Goal: Transaction & Acquisition: Purchase product/service

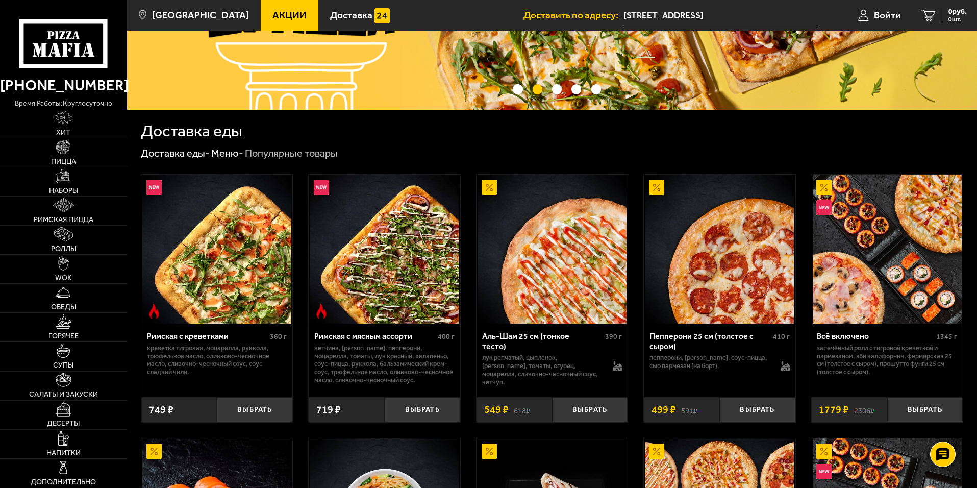
scroll to position [204, 0]
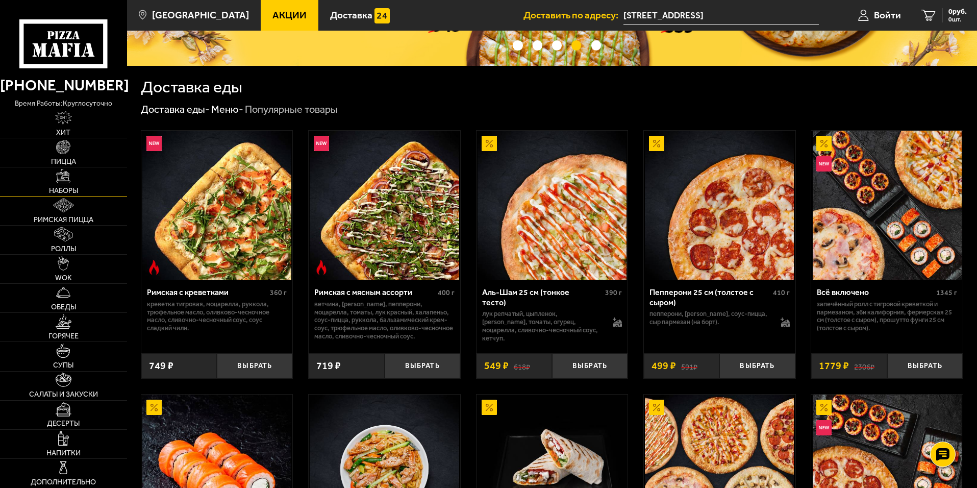
click at [66, 185] on link "Наборы" at bounding box center [63, 181] width 127 height 29
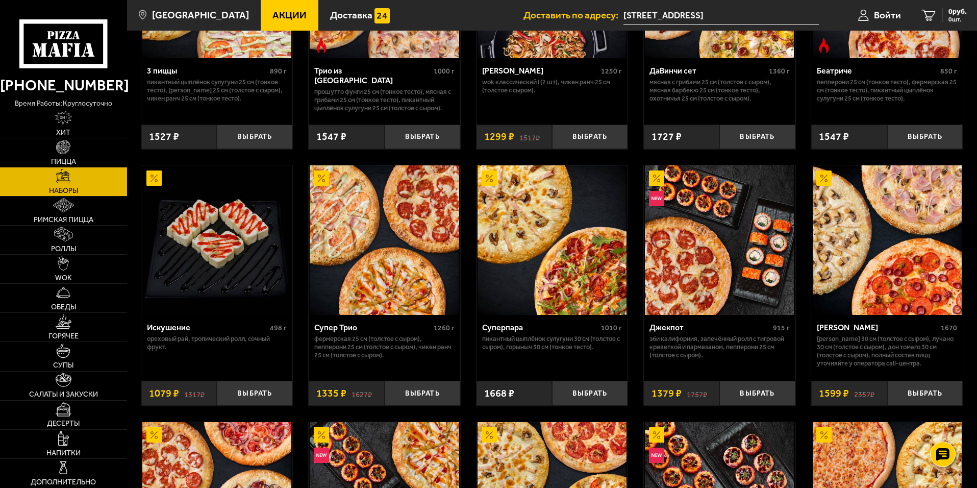
scroll to position [433, 0]
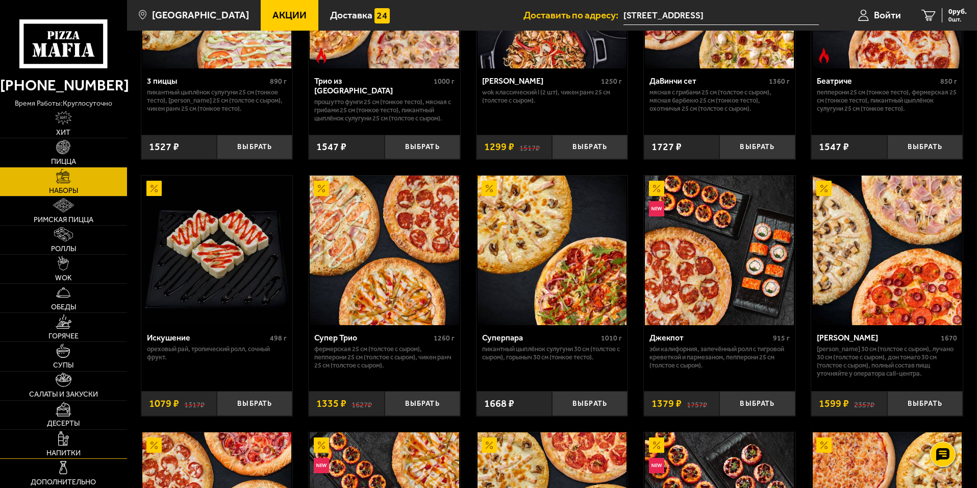
click at [79, 436] on link "Напитки" at bounding box center [63, 444] width 127 height 29
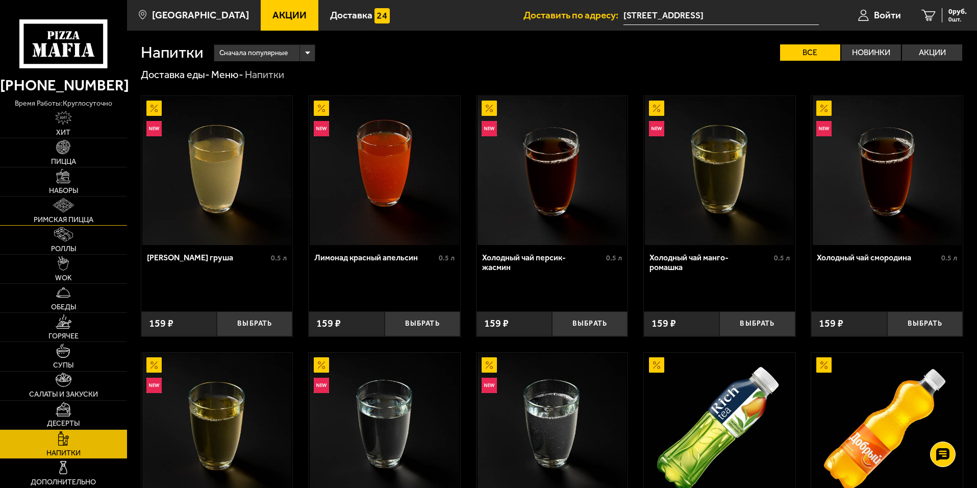
click at [73, 216] on span "Римская пицца" at bounding box center [64, 219] width 60 height 7
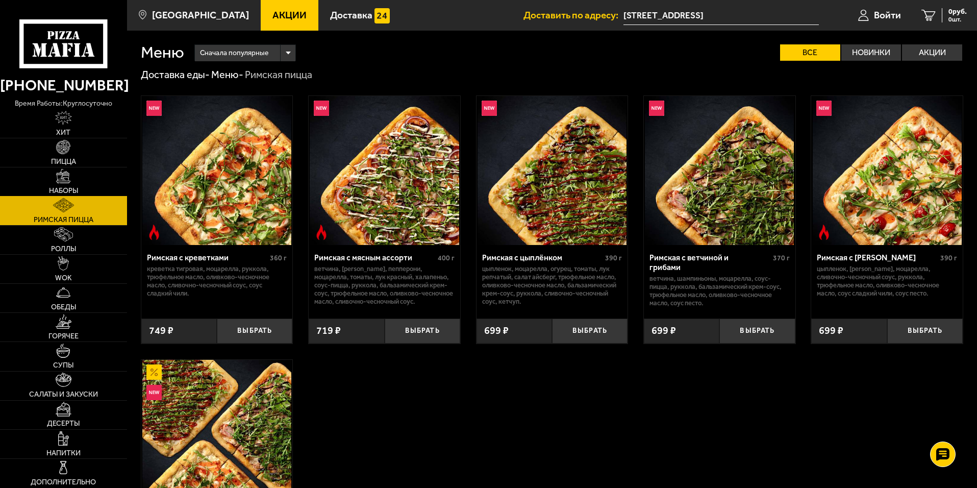
click at [73, 183] on link "Наборы" at bounding box center [63, 181] width 127 height 29
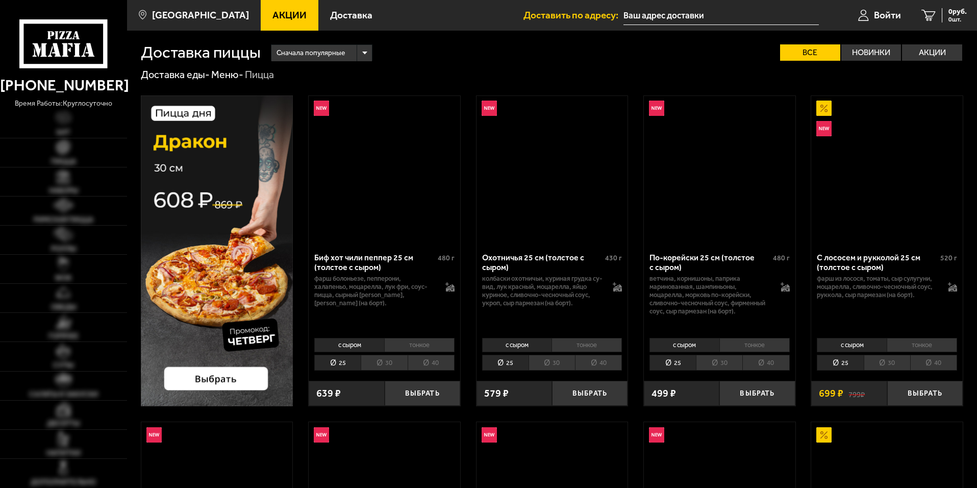
type input "[STREET_ADDRESS]"
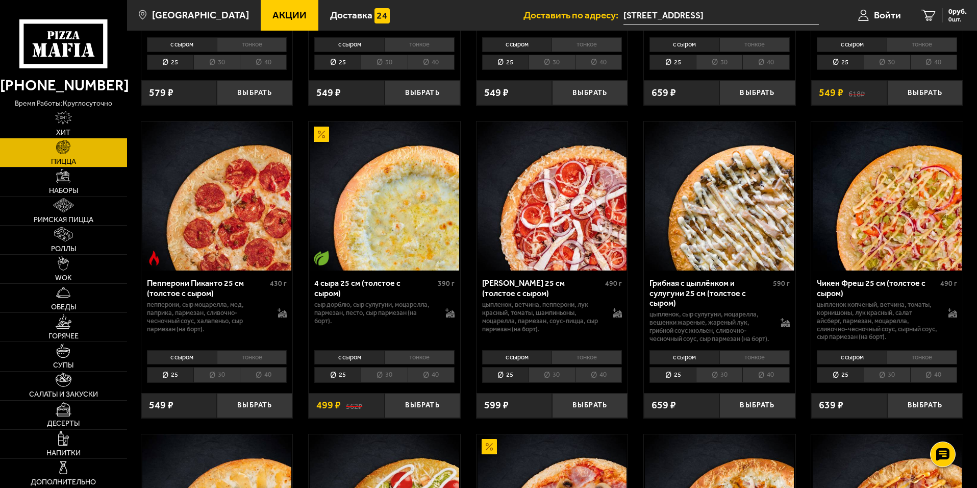
scroll to position [766, 0]
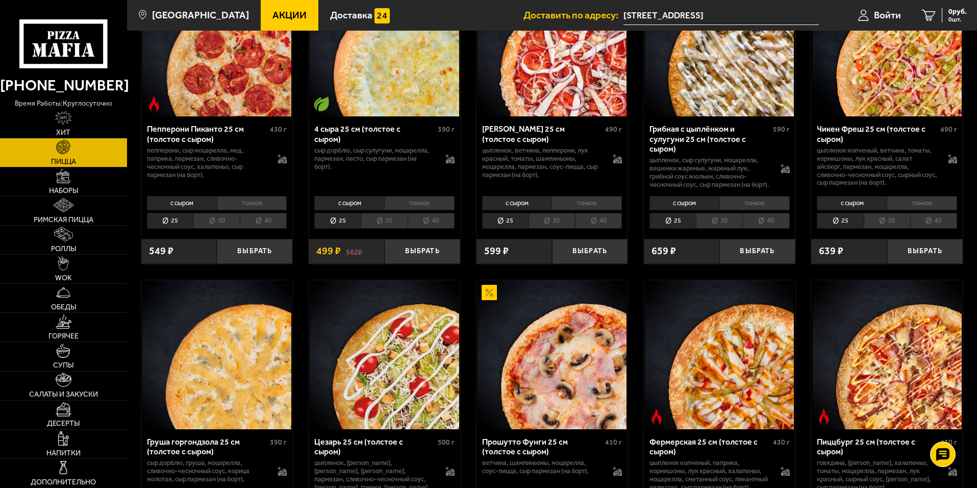
click at [587, 229] on li "40" at bounding box center [598, 221] width 47 height 16
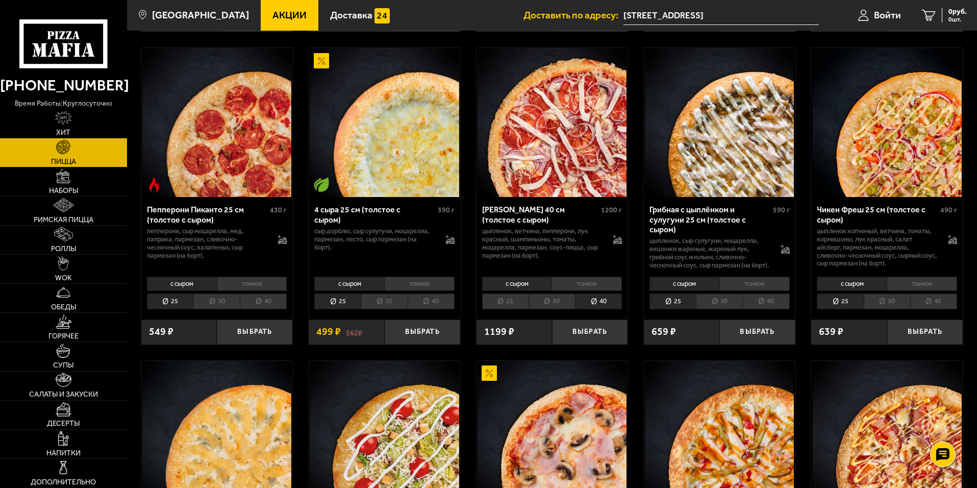
scroll to position [663, 0]
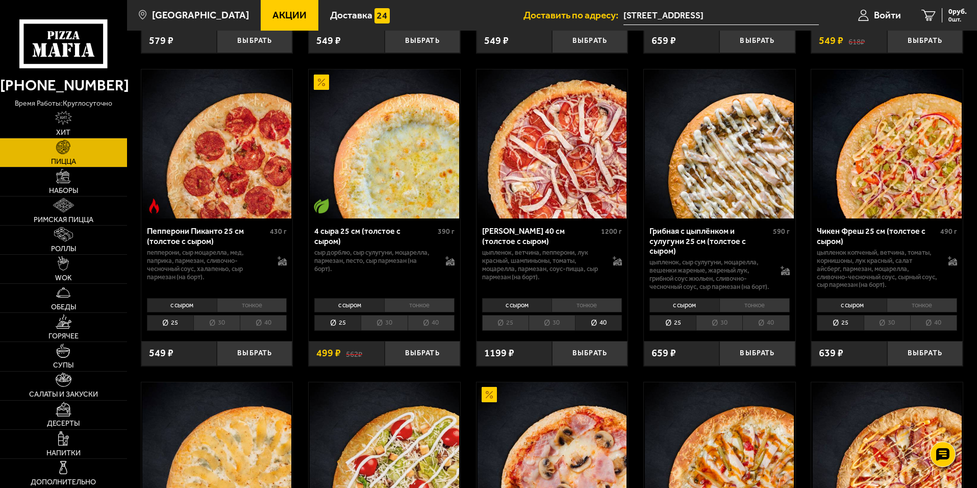
click at [768, 331] on li "40" at bounding box center [766, 323] width 47 height 16
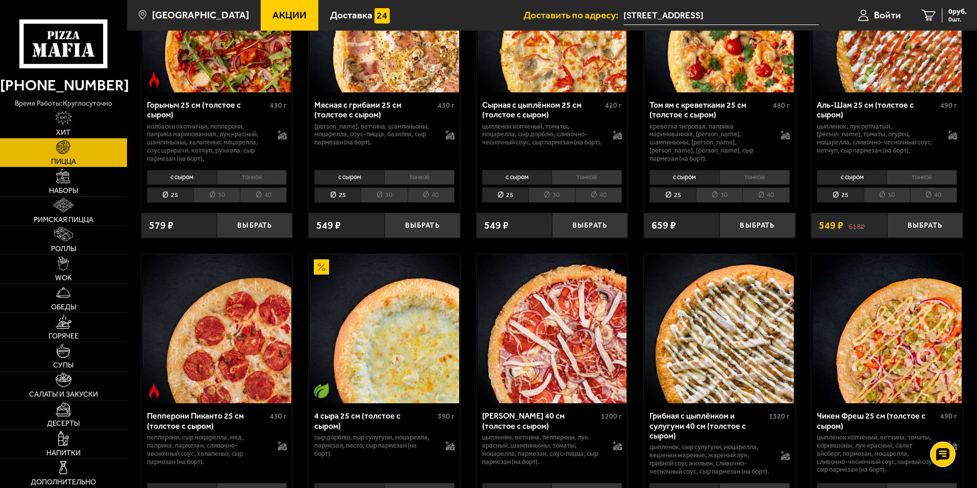
scroll to position [612, 0]
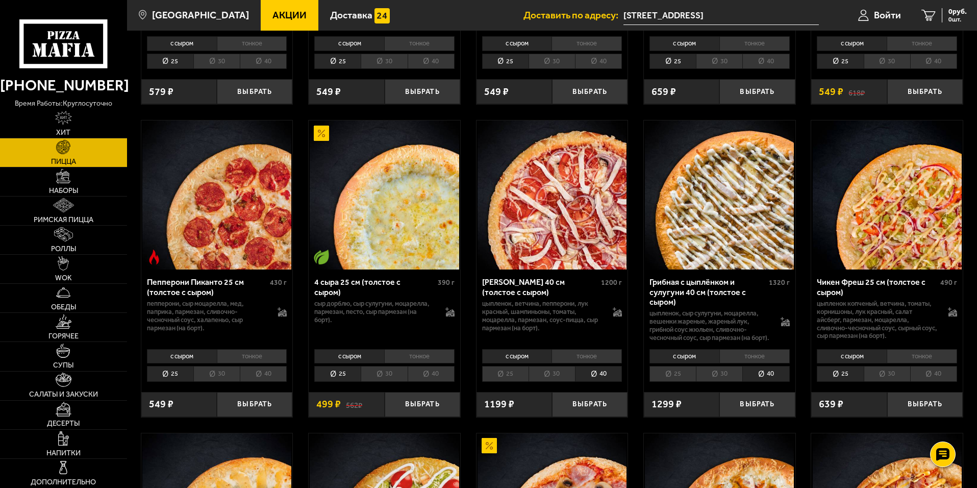
click at [768, 380] on li "40" at bounding box center [766, 374] width 47 height 16
click at [778, 382] on li "40" at bounding box center [766, 374] width 47 height 16
click at [82, 191] on link "Наборы" at bounding box center [63, 181] width 127 height 29
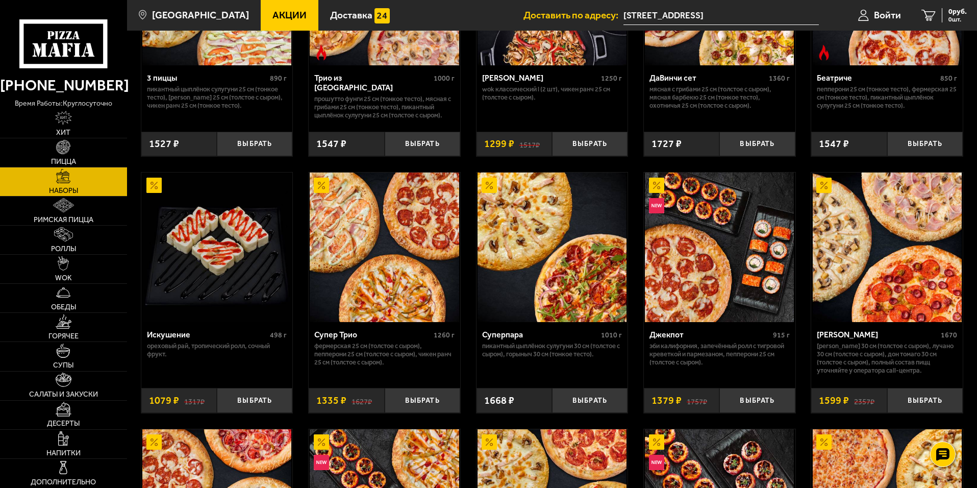
scroll to position [357, 0]
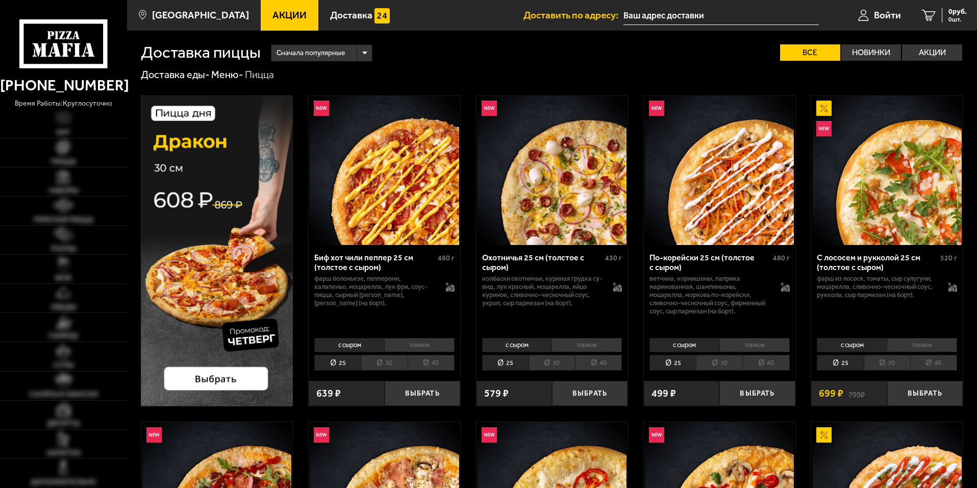
type input "[STREET_ADDRESS]"
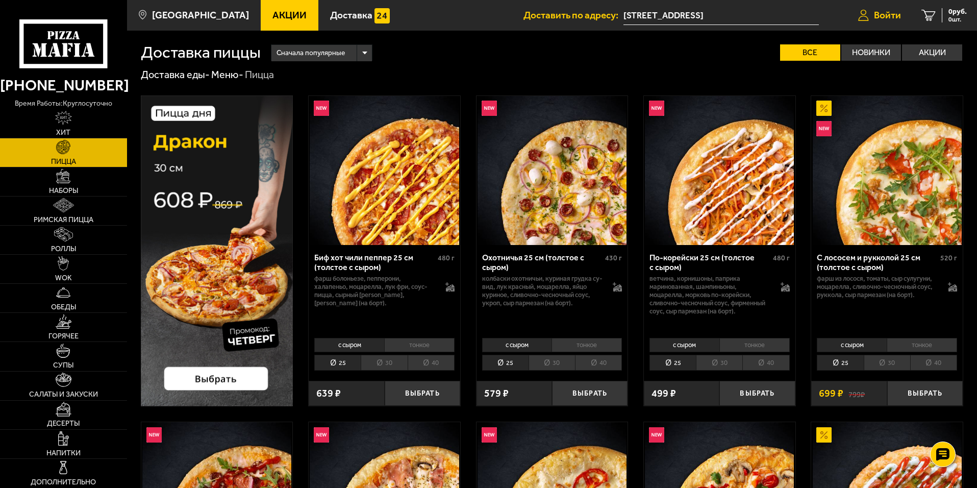
click at [887, 22] on link "Войти" at bounding box center [879, 15] width 63 height 31
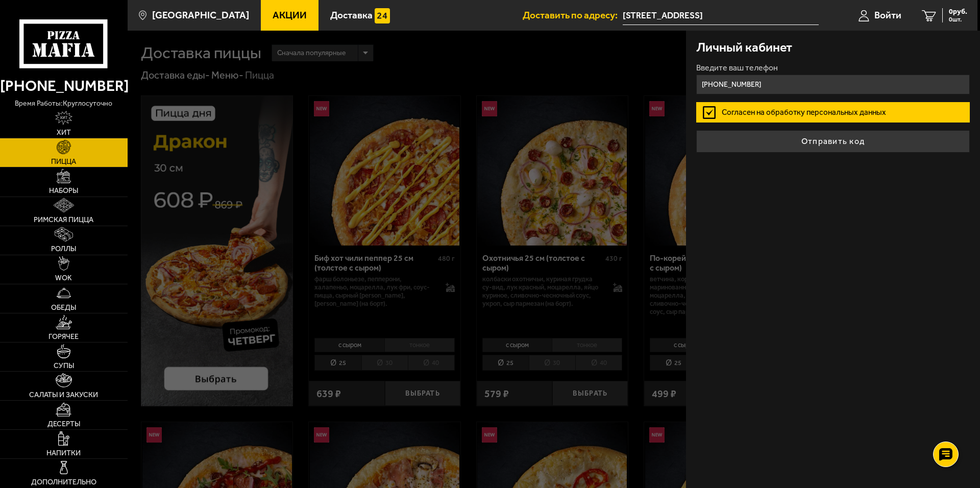
type input "+7 (962) 765-33-53"
click at [870, 129] on form "Введите ваш телефон +7 (962) 765-33-53 Согласен на обработку персональных данны…" at bounding box center [833, 108] width 274 height 89
click at [863, 144] on button "Отправить код" at bounding box center [833, 141] width 274 height 22
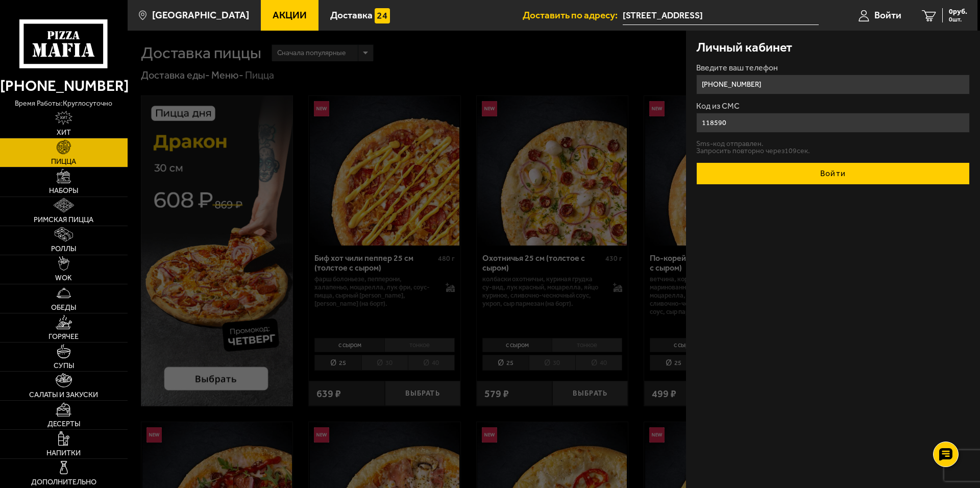
type input "118590"
click at [869, 167] on button "Войти" at bounding box center [833, 173] width 274 height 22
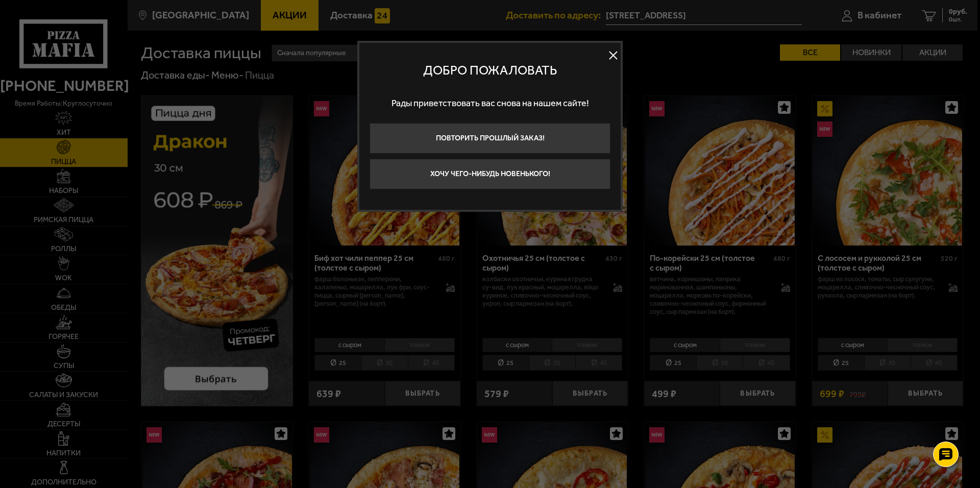
click at [559, 158] on div "Добро пожаловать Рады приветствовать вас снова на нашем сайте! Повторить прошлы…" at bounding box center [490, 121] width 241 height 136
click at [550, 166] on button "Хочу чего-нибудь новенького!" at bounding box center [490, 174] width 241 height 31
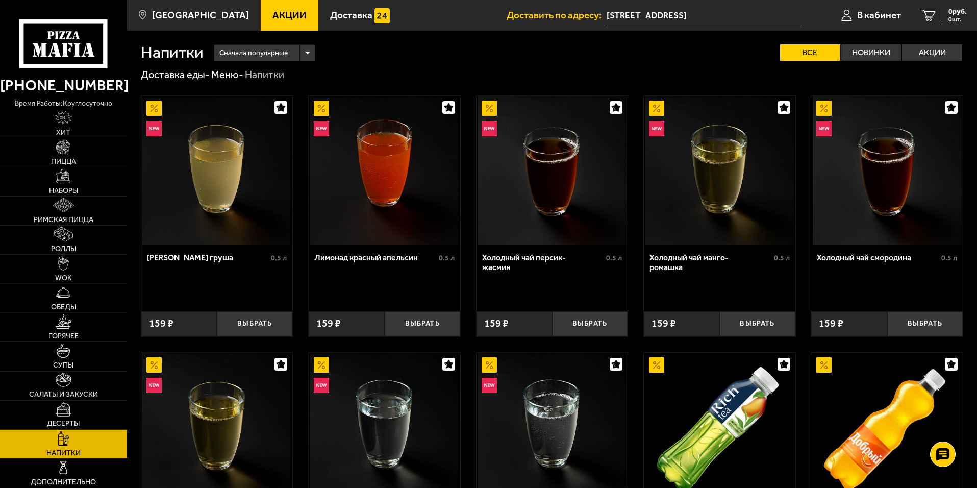
click at [68, 40] on icon at bounding box center [63, 43] width 88 height 48
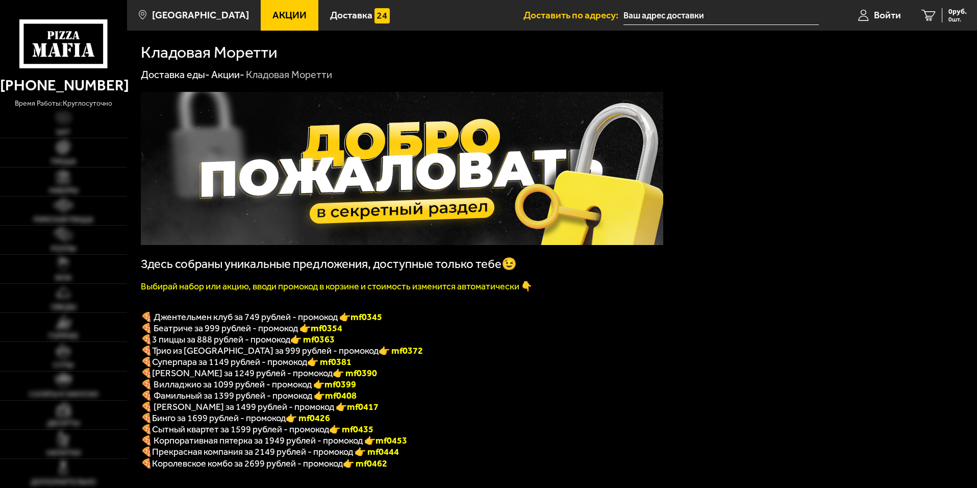
type input "[STREET_ADDRESS]"
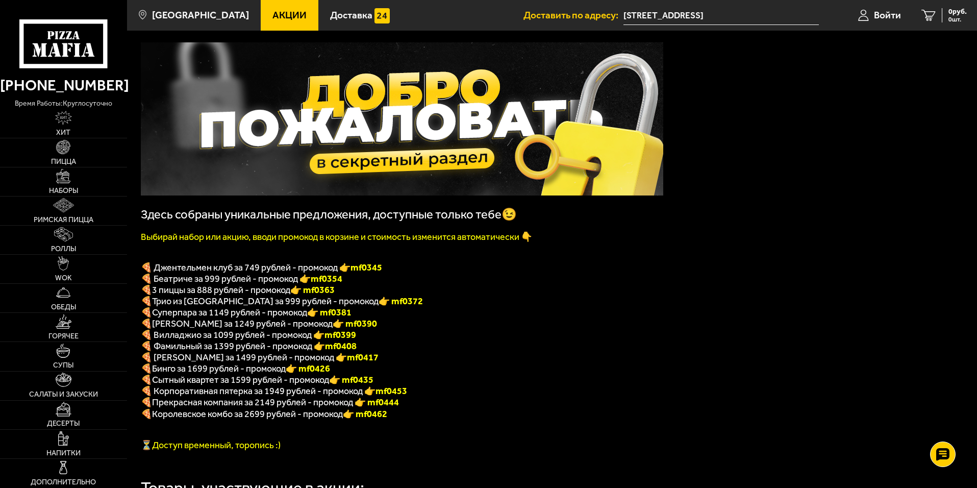
scroll to position [51, 0]
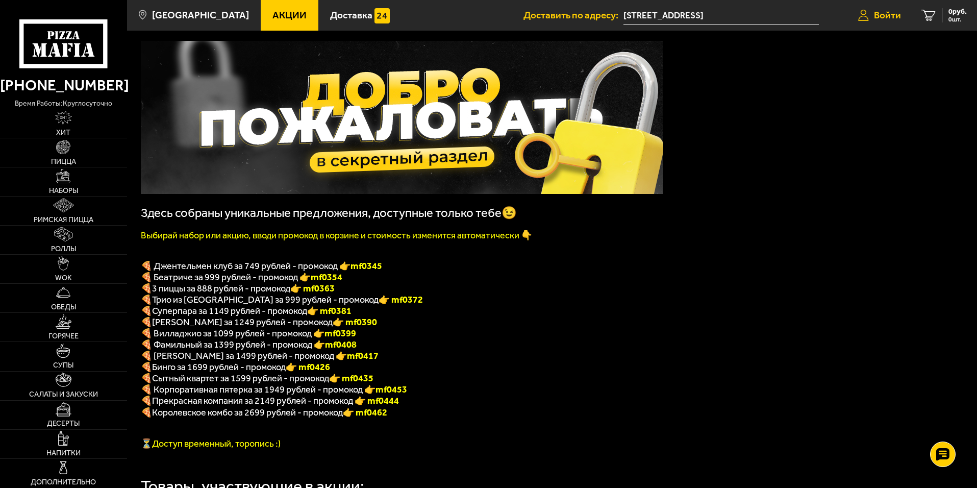
drag, startPoint x: 878, startPoint y: 19, endPoint x: 857, endPoint y: 11, distance: 22.3
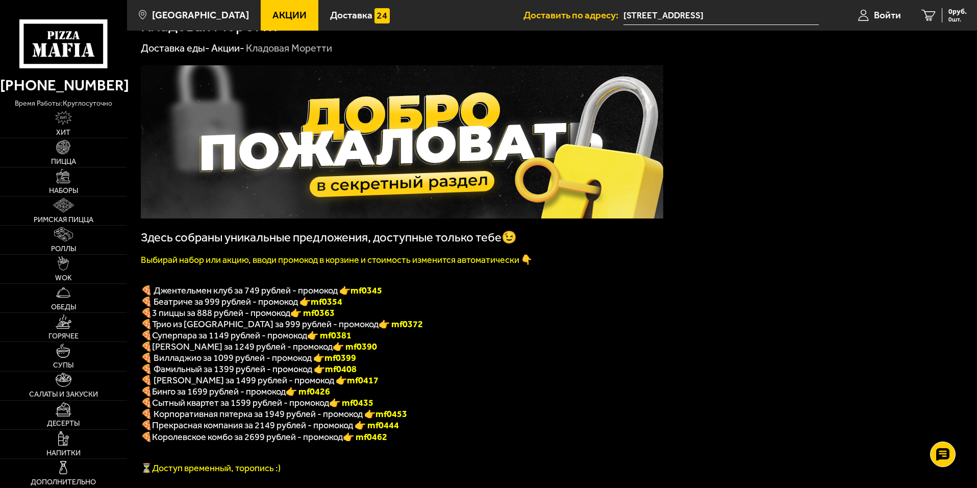
scroll to position [22, 0]
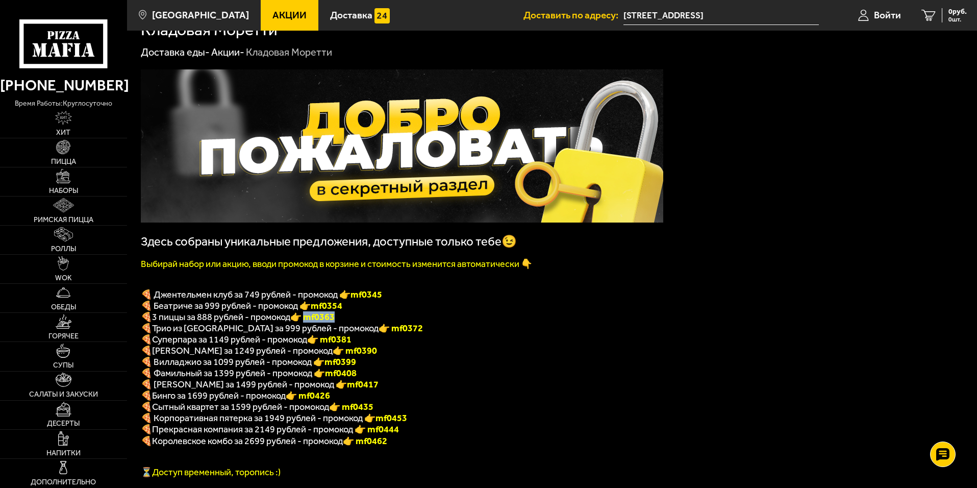
drag, startPoint x: 357, startPoint y: 317, endPoint x: 312, endPoint y: 319, distance: 44.9
click at [312, 319] on p "🍕 3 пиццы за 888 рублей - промокод 👉 mf0363" at bounding box center [402, 316] width 523 height 11
copy font "f0363"
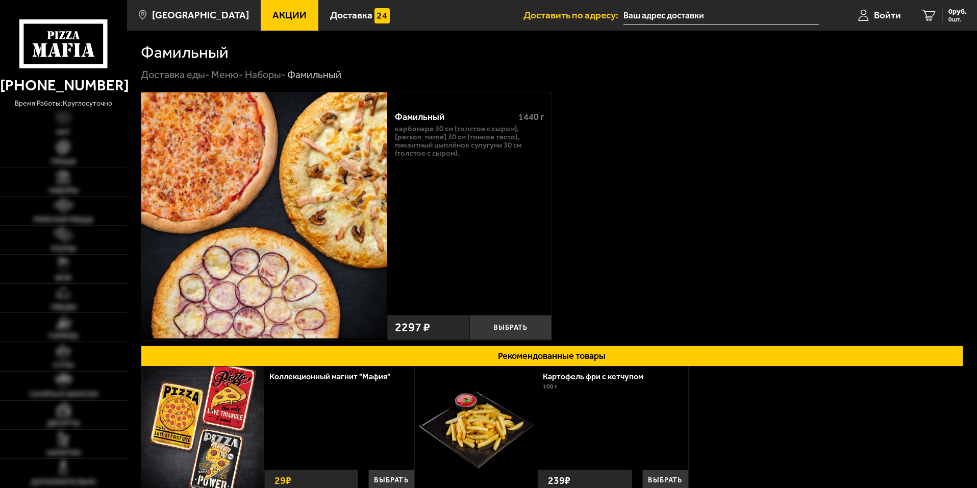
type input "[STREET_ADDRESS]"
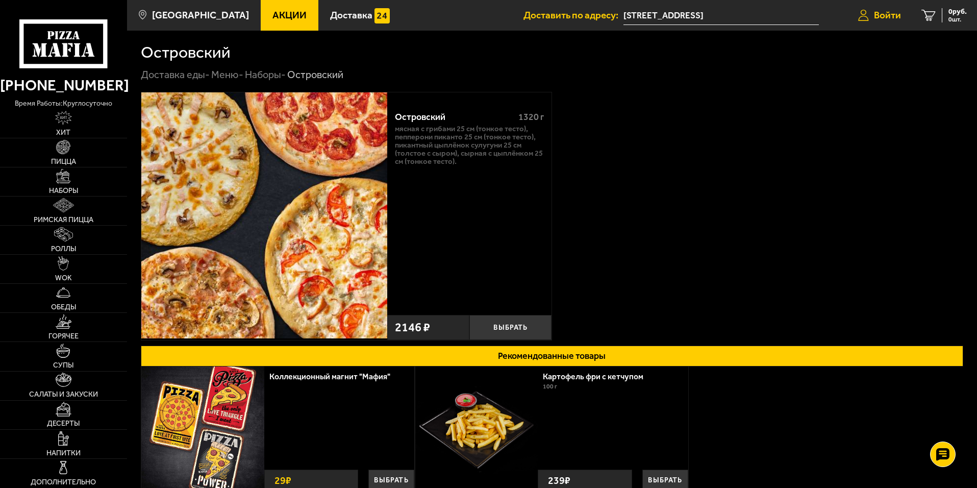
click at [873, 20] on link "Войти" at bounding box center [879, 15] width 63 height 31
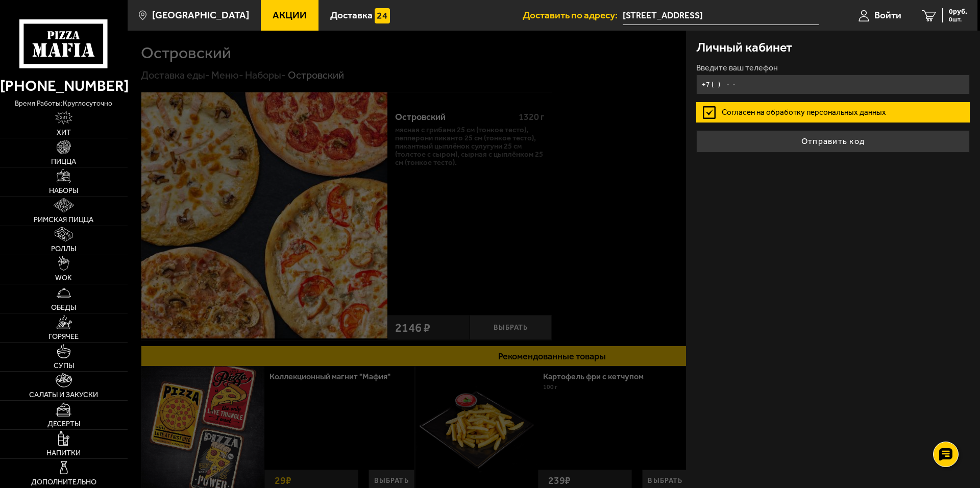
click at [742, 86] on input "+7 ( ) - -" at bounding box center [833, 85] width 274 height 20
click at [735, 86] on input "+7 ( ) - -" at bounding box center [833, 85] width 274 height 20
click at [775, 92] on input "+7 ( ) - -" at bounding box center [833, 85] width 274 height 20
click at [777, 92] on input "+7 ( ) - -" at bounding box center [833, 85] width 274 height 20
click at [757, 85] on input "+7 ( ) - -" at bounding box center [833, 85] width 274 height 20
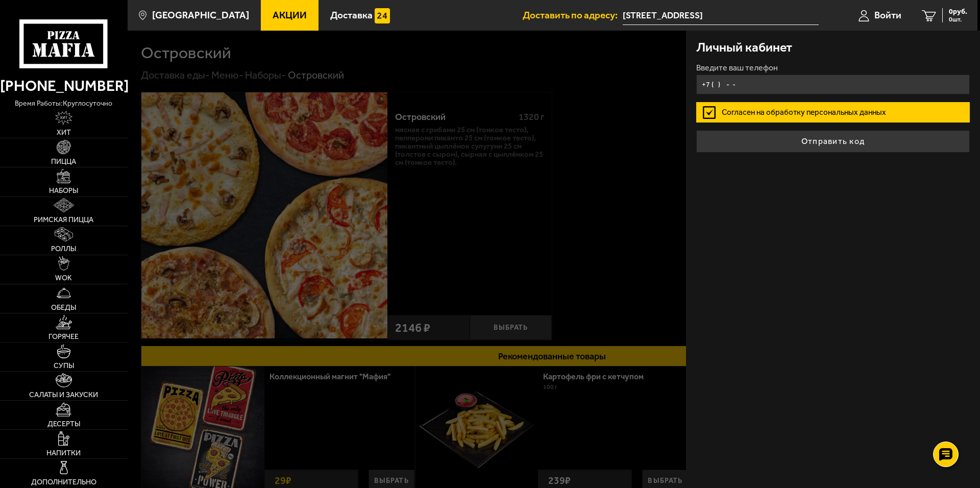
type input "+7 ( ) - -"
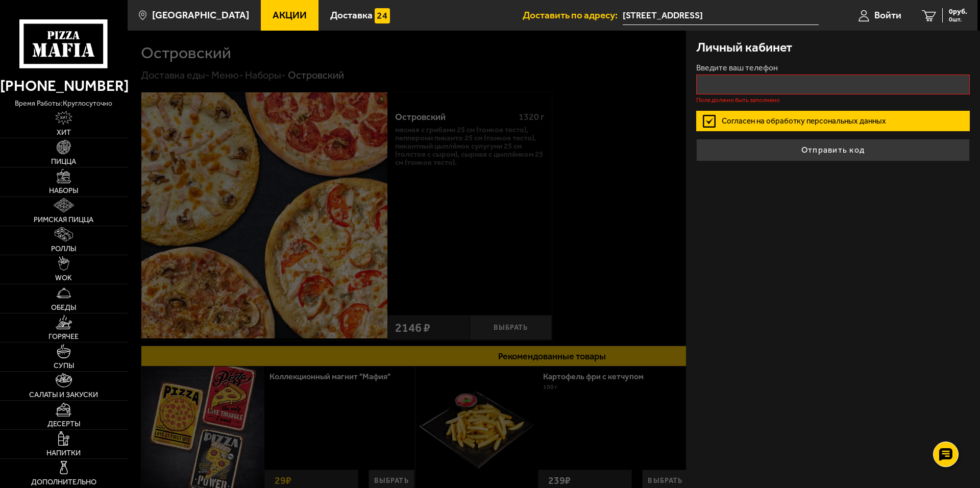
type input "+7 ( ) - -"
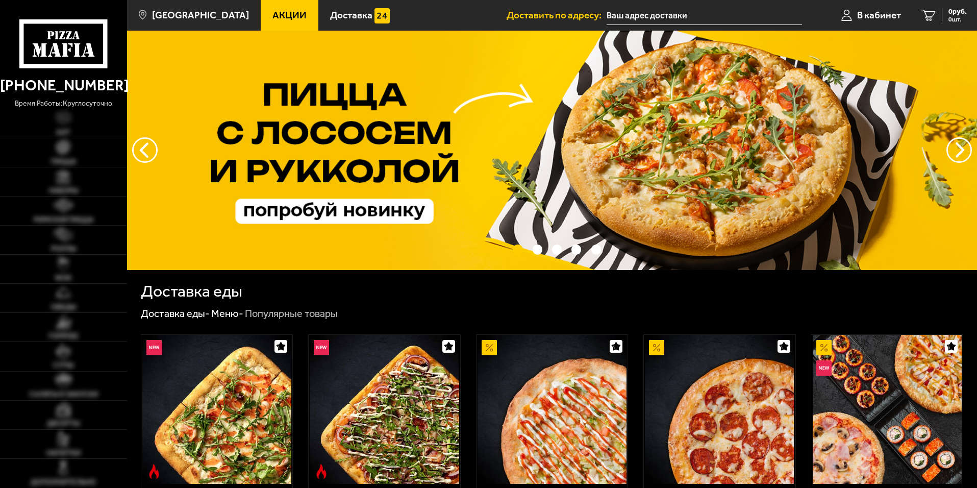
type input "[STREET_ADDRESS]"
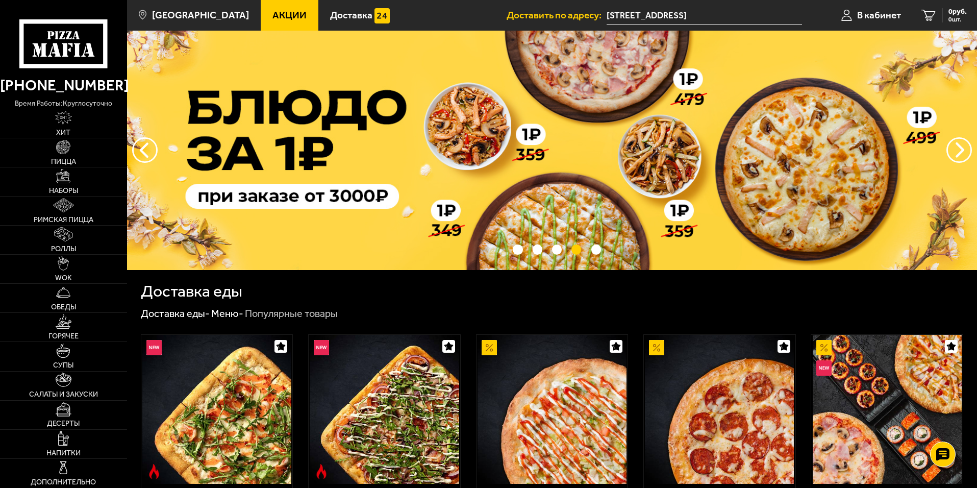
click at [547, 121] on img at bounding box center [552, 150] width 850 height 239
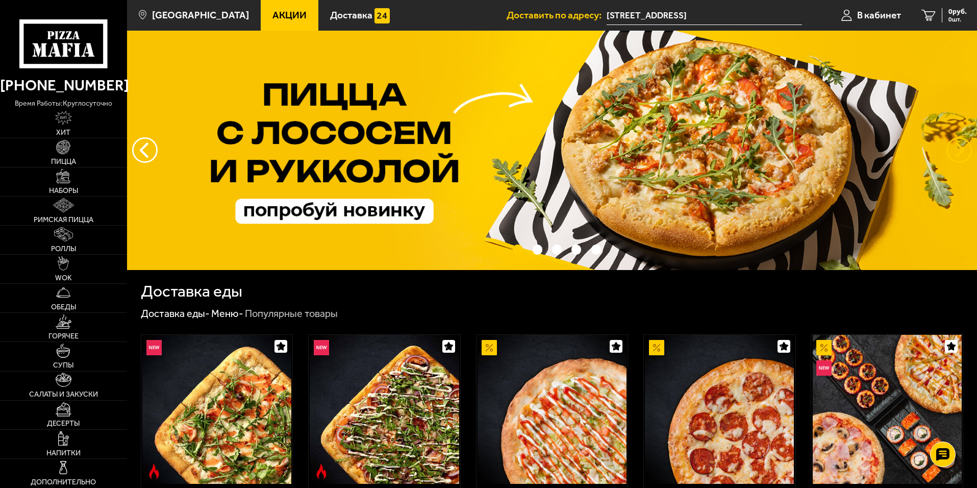
click at [961, 156] on button "предыдущий" at bounding box center [960, 150] width 26 height 26
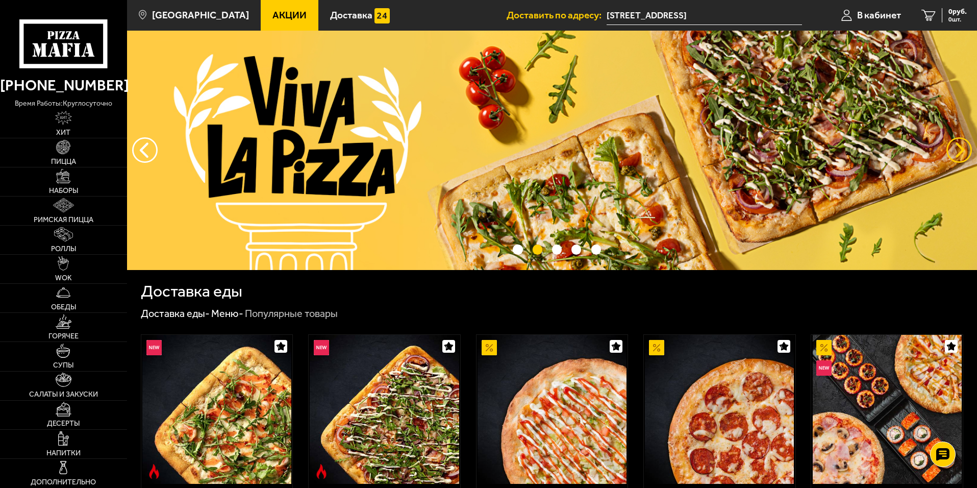
click at [961, 156] on button "предыдущий" at bounding box center [960, 150] width 26 height 26
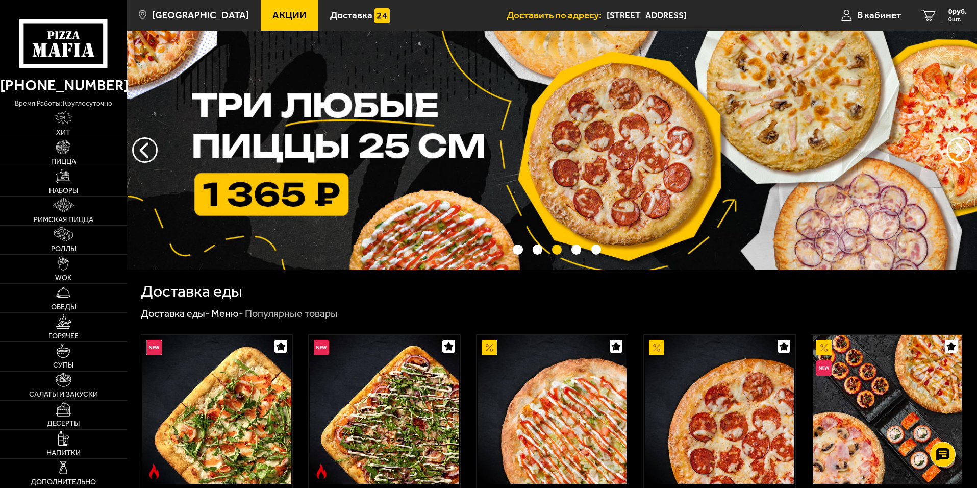
click at [597, 140] on img at bounding box center [552, 150] width 850 height 239
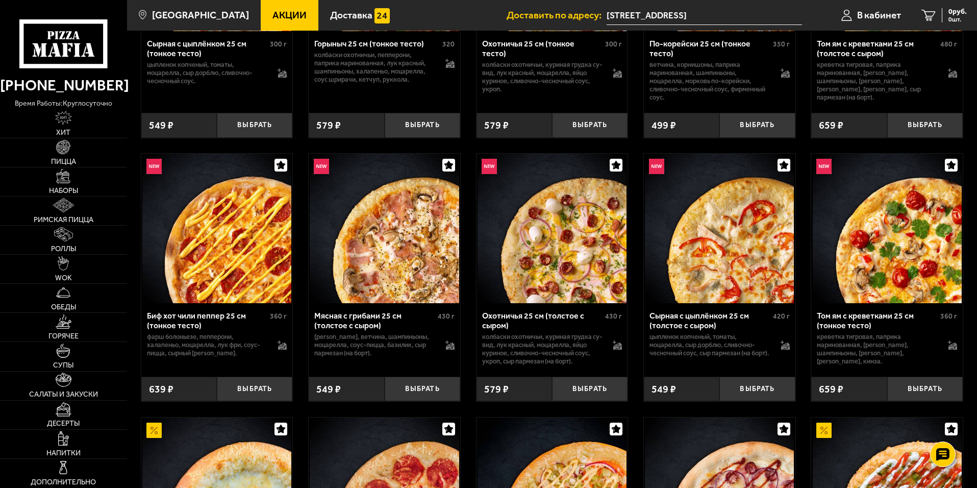
scroll to position [561, 0]
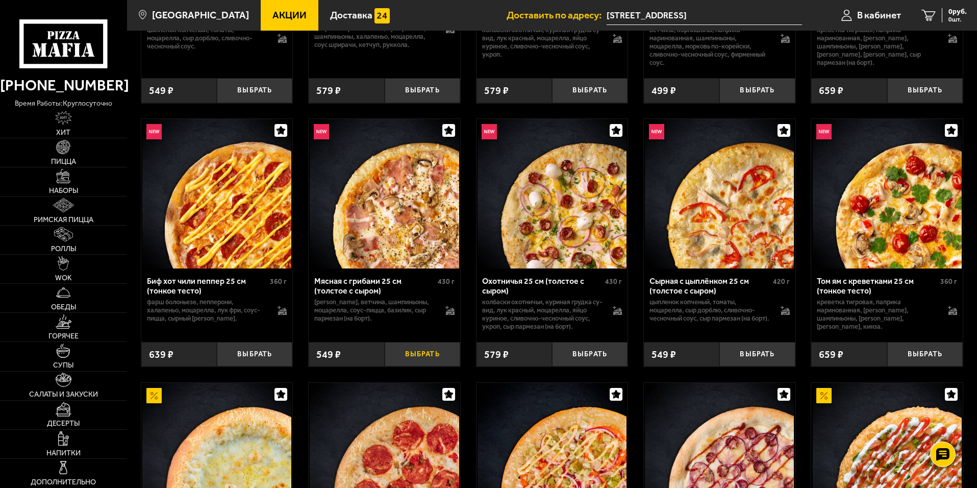
click at [422, 357] on button "Выбрать" at bounding box center [423, 354] width 76 height 25
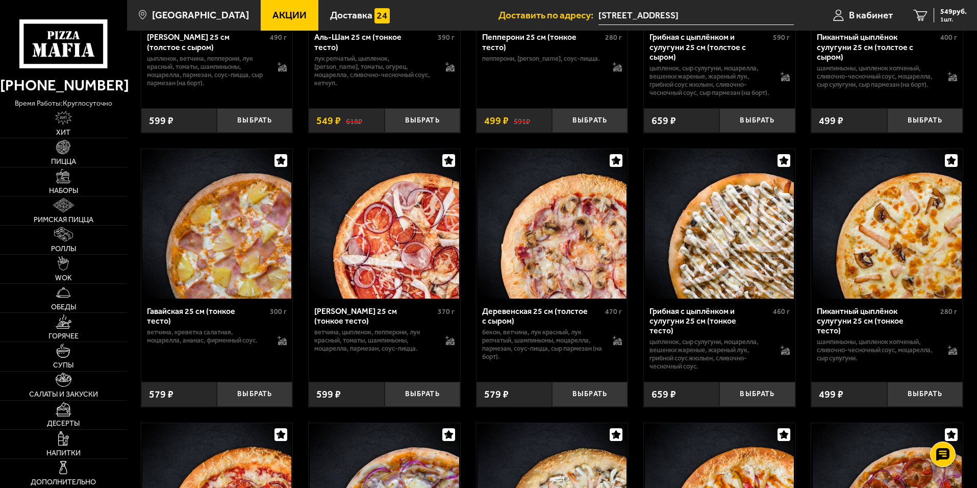
scroll to position [1633, 0]
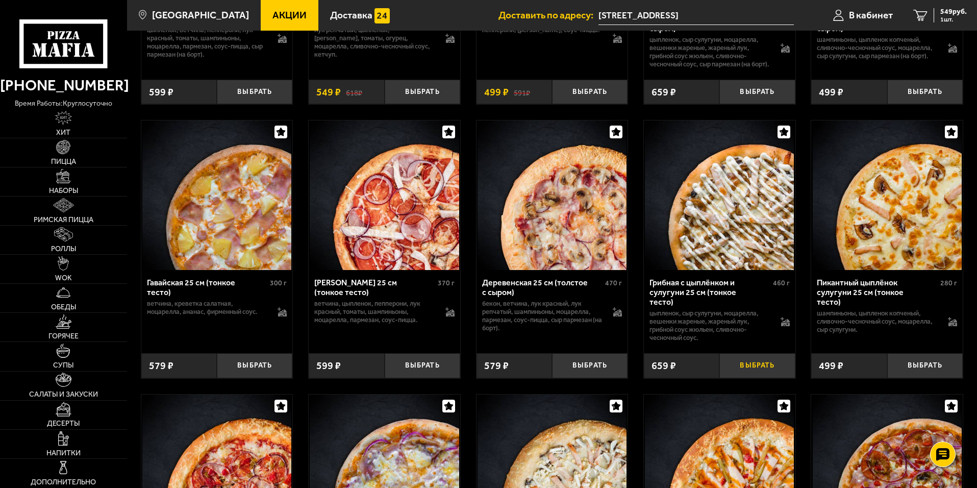
click at [731, 378] on button "Выбрать" at bounding box center [758, 365] width 76 height 25
click at [729, 378] on button "−" at bounding box center [732, 365] width 25 height 25
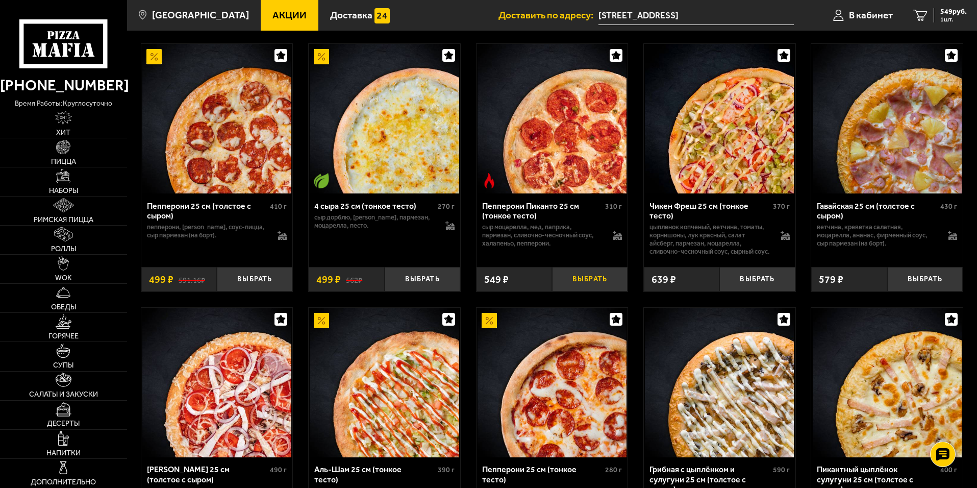
scroll to position [1338, 0]
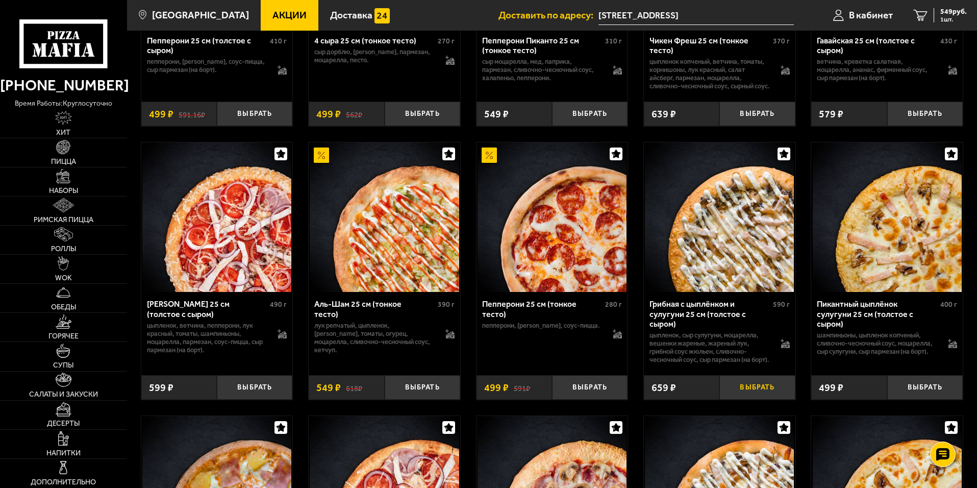
click at [757, 400] on button "Выбрать" at bounding box center [758, 387] width 76 height 25
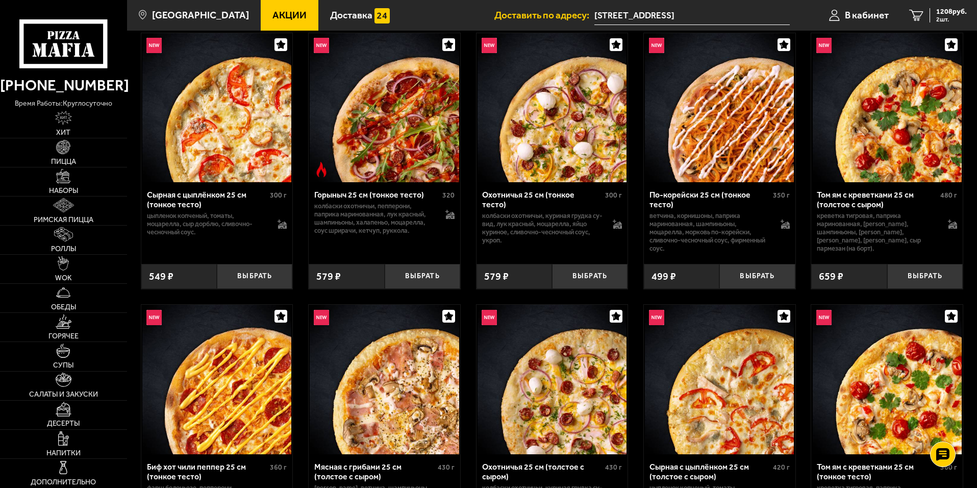
scroll to position [1960, 0]
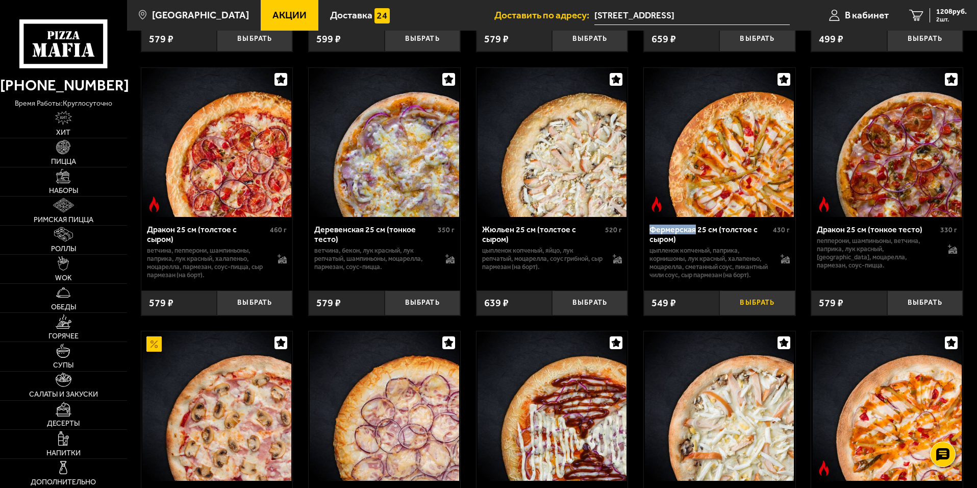
click at [744, 315] on button "Выбрать" at bounding box center [758, 302] width 76 height 25
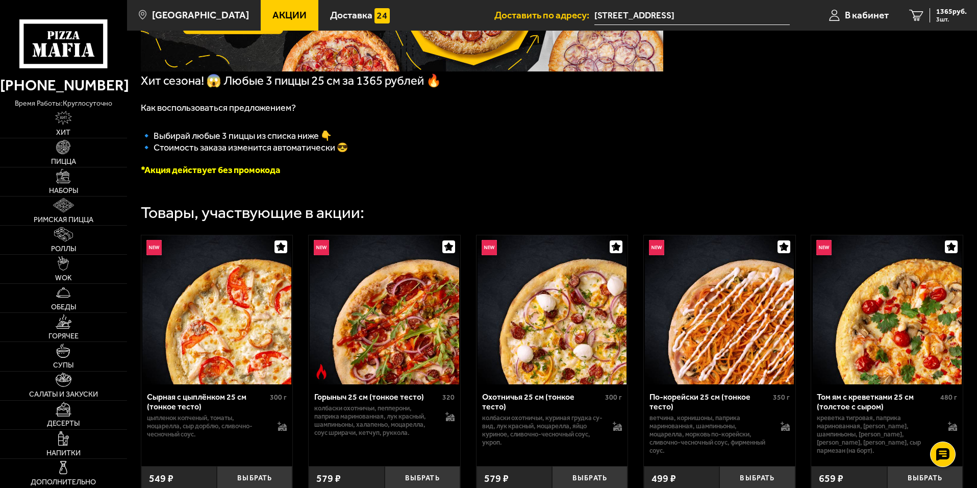
scroll to position [0, 0]
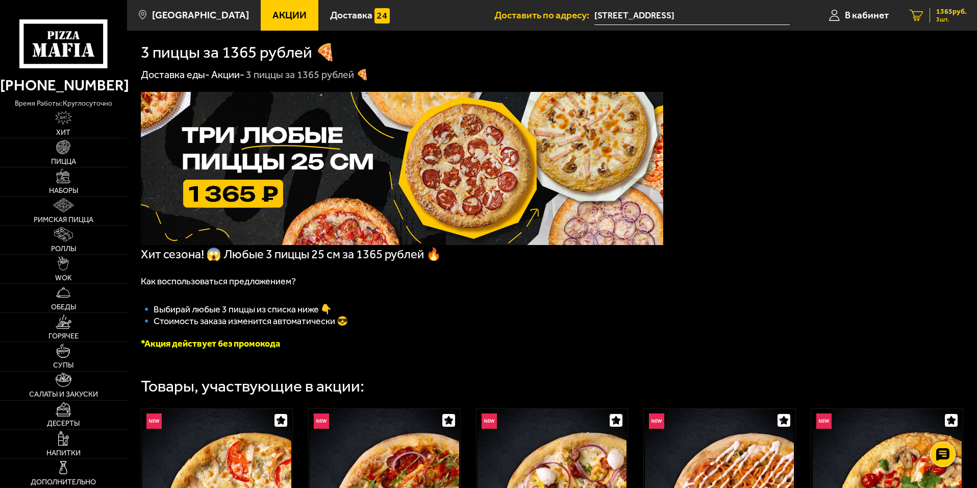
click at [943, 20] on span "3 шт." at bounding box center [952, 19] width 31 height 6
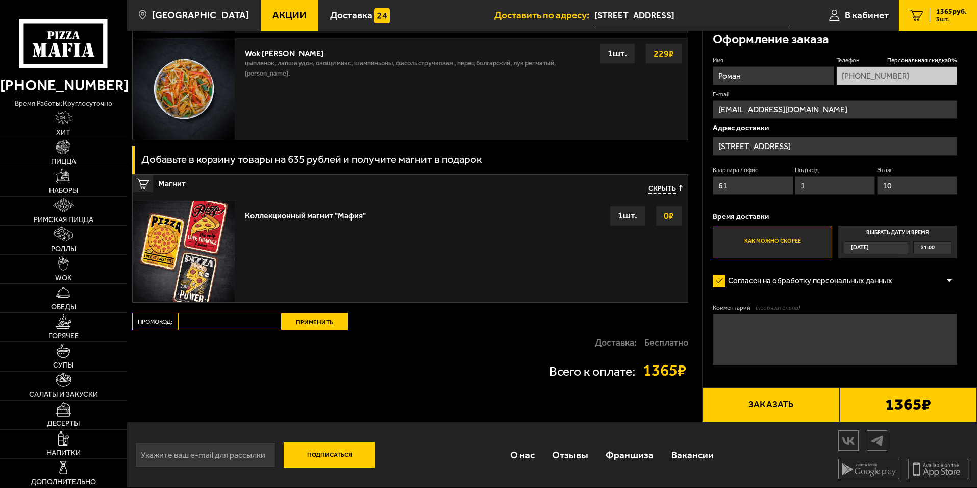
scroll to position [1128, 0]
click at [262, 315] on input "Промокод:" at bounding box center [230, 321] width 104 height 17
paste input "mf0363"
type input "mf0363"
click at [308, 319] on button "Применить" at bounding box center [315, 321] width 66 height 17
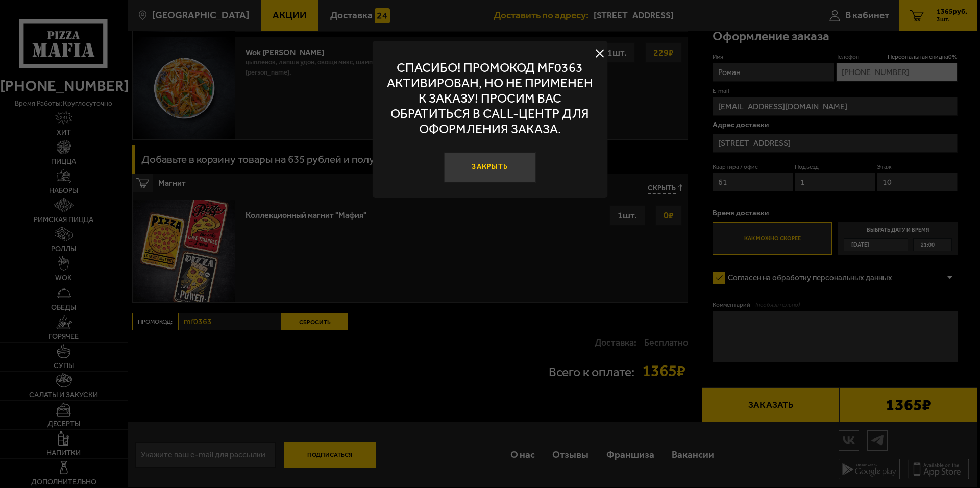
click at [489, 171] on button "Закрыть" at bounding box center [490, 167] width 92 height 31
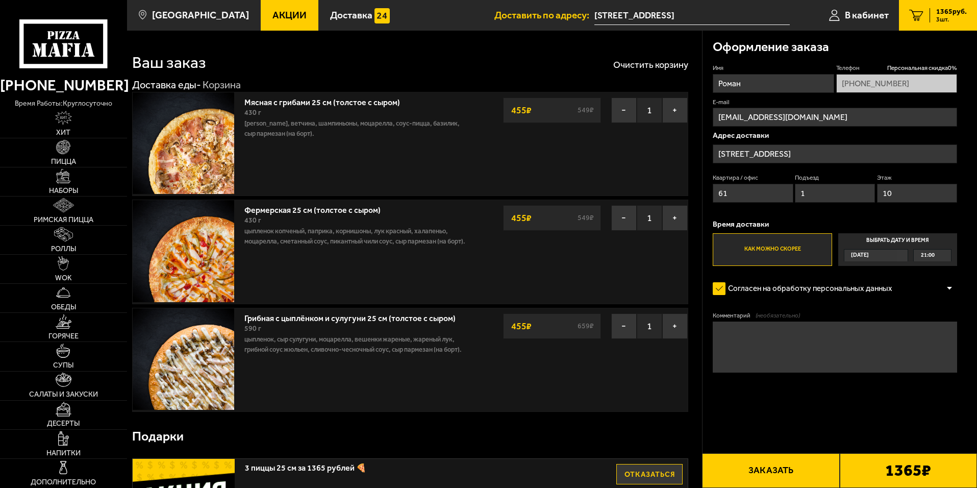
scroll to position [0, 0]
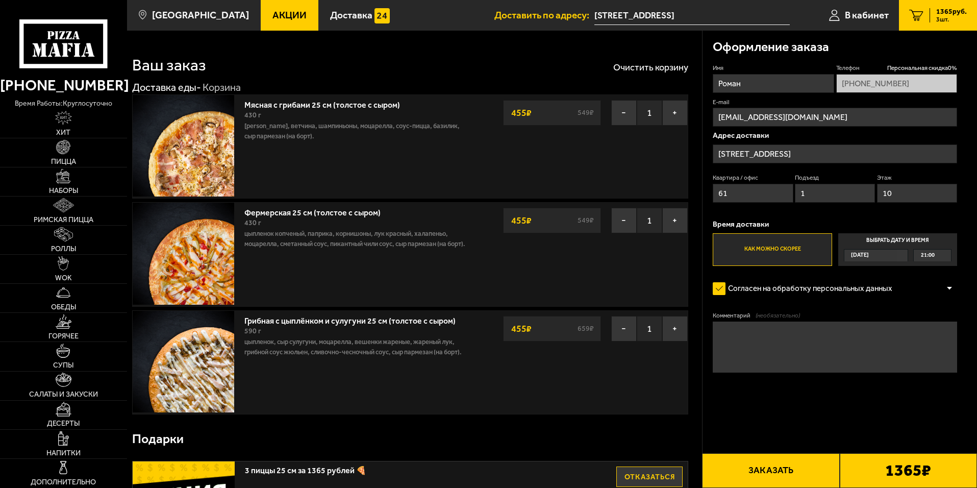
click at [798, 154] on input "[STREET_ADDRESS]" at bounding box center [835, 153] width 244 height 19
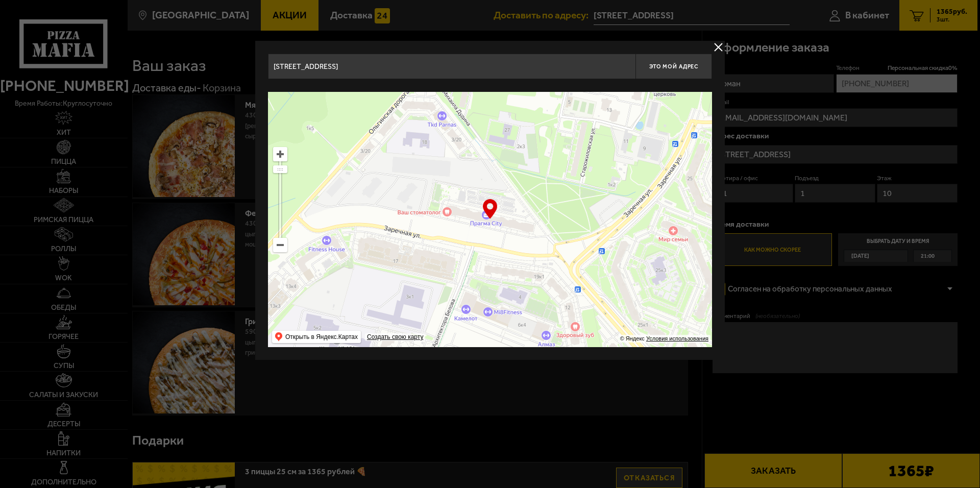
click at [714, 48] on button "delivery type" at bounding box center [718, 47] width 13 height 13
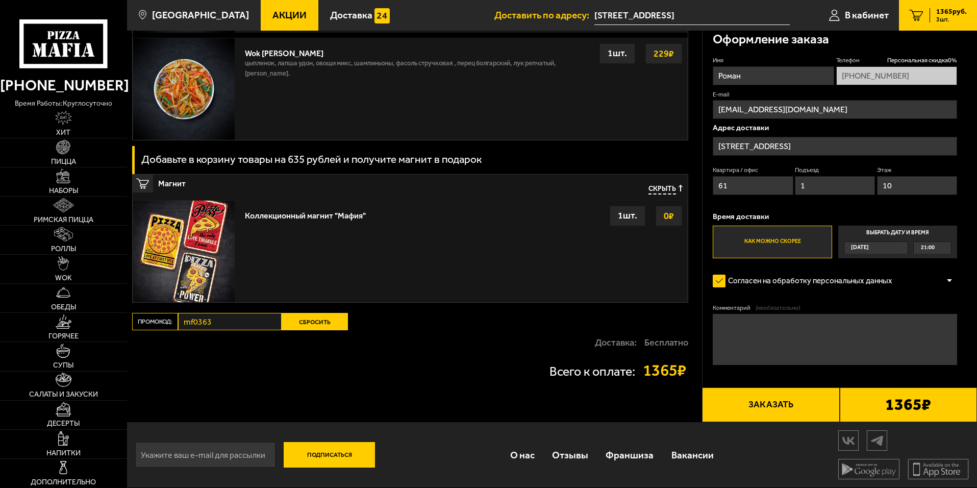
scroll to position [1128, 0]
click at [304, 319] on button "Сбросить" at bounding box center [315, 321] width 66 height 17
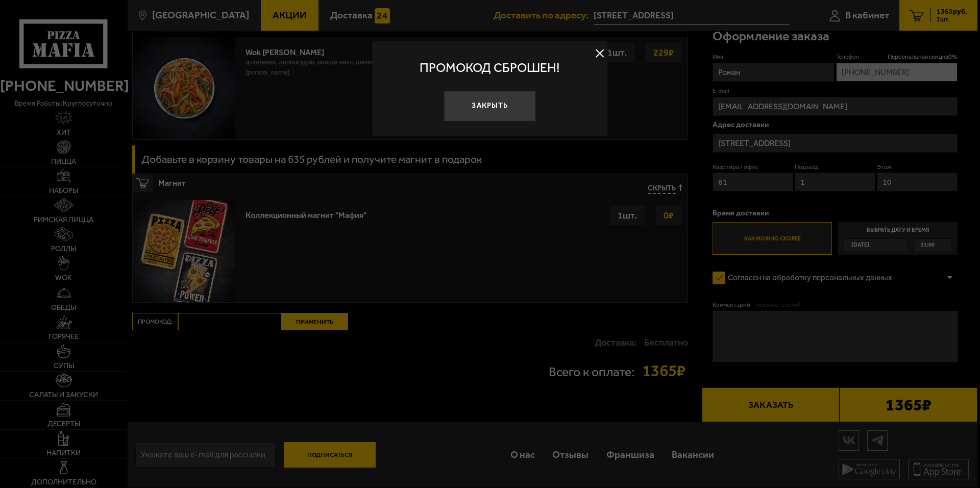
click at [489, 100] on button "Закрыть" at bounding box center [490, 106] width 92 height 31
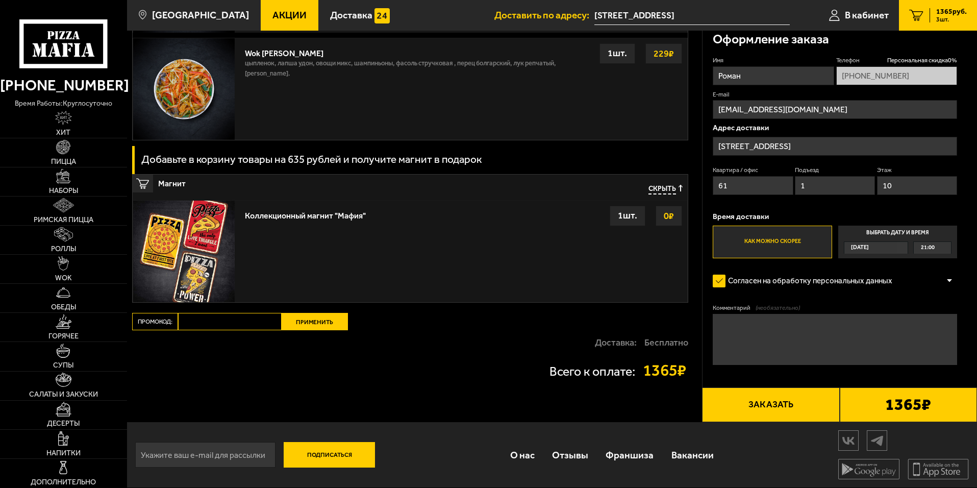
click at [213, 323] on input "Промокод:" at bounding box center [230, 321] width 104 height 17
paste input "mf0363"
type input "mf0363"
click at [295, 322] on button "Применить" at bounding box center [315, 321] width 66 height 17
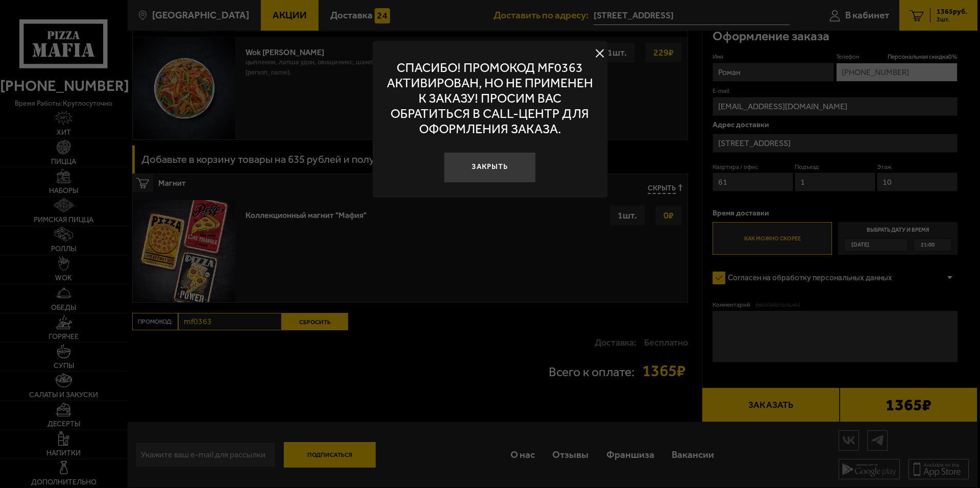
click at [601, 57] on button at bounding box center [599, 53] width 15 height 15
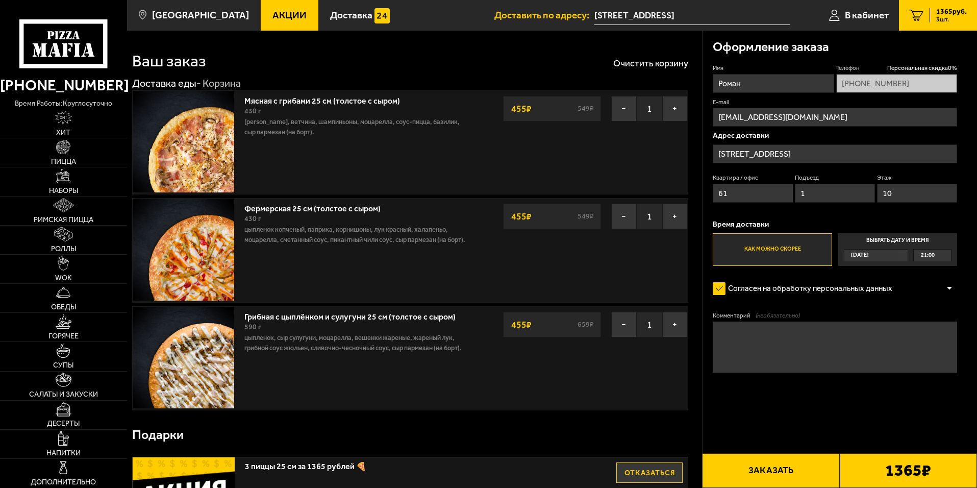
scroll to position [0, 0]
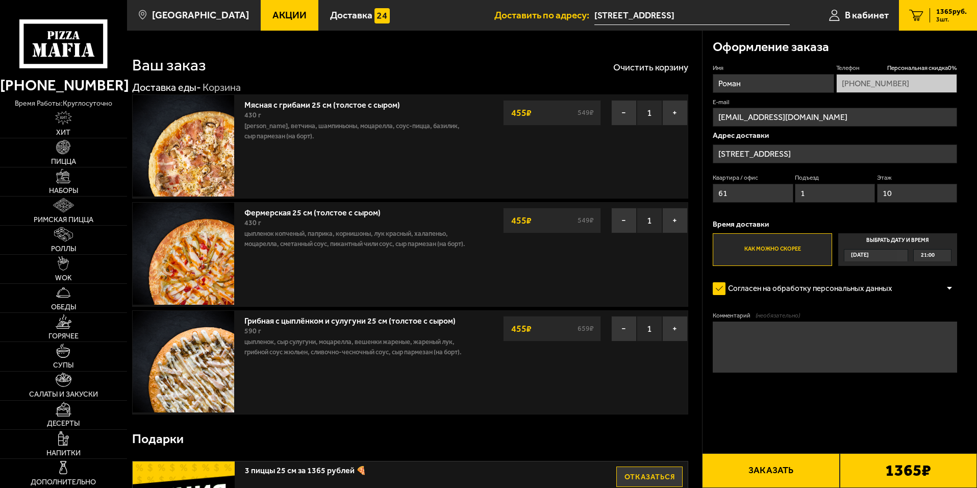
click at [772, 156] on input "[STREET_ADDRESS]" at bounding box center [835, 153] width 244 height 19
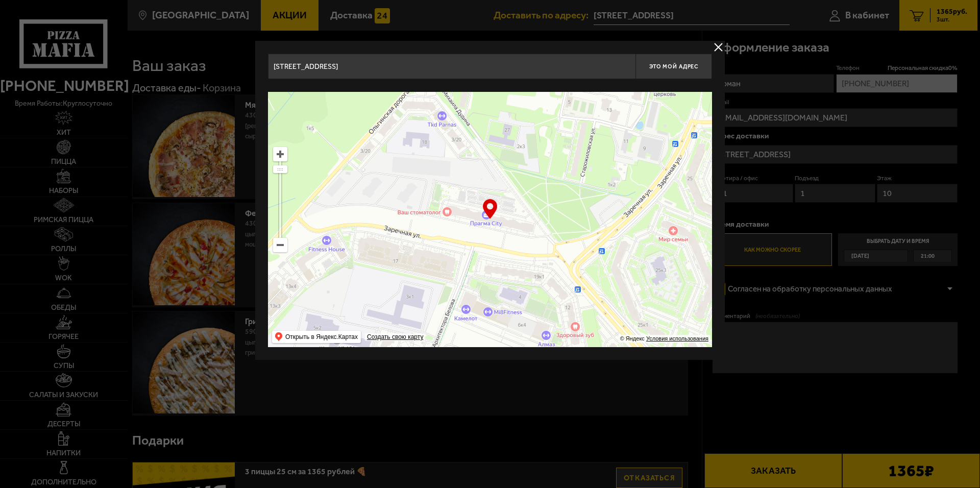
drag, startPoint x: 340, startPoint y: 62, endPoint x: 450, endPoint y: 70, distance: 110.0
click at [459, 76] on input "[STREET_ADDRESS]" at bounding box center [451, 67] width 367 height 26
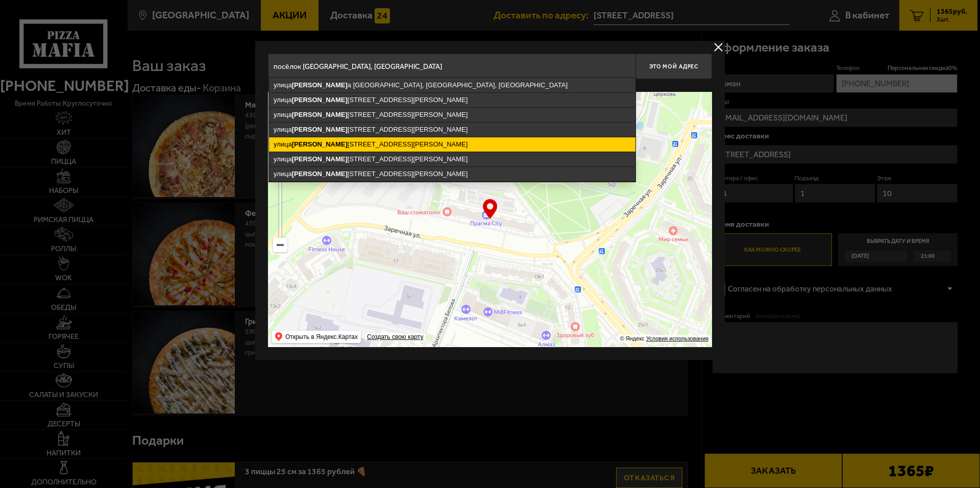
click at [374, 142] on ymaps "улица Фёдор а Абрамова, 21к3, посёлок Парголово, Санкт-Петербург" at bounding box center [452, 144] width 366 height 14
type input "Санкт-Петербург, посёлок Парголово, улица Фёдора Абрамова, 21к3"
type input "посёлок Парголово, улица Фёдора Абрамова, 21к3"
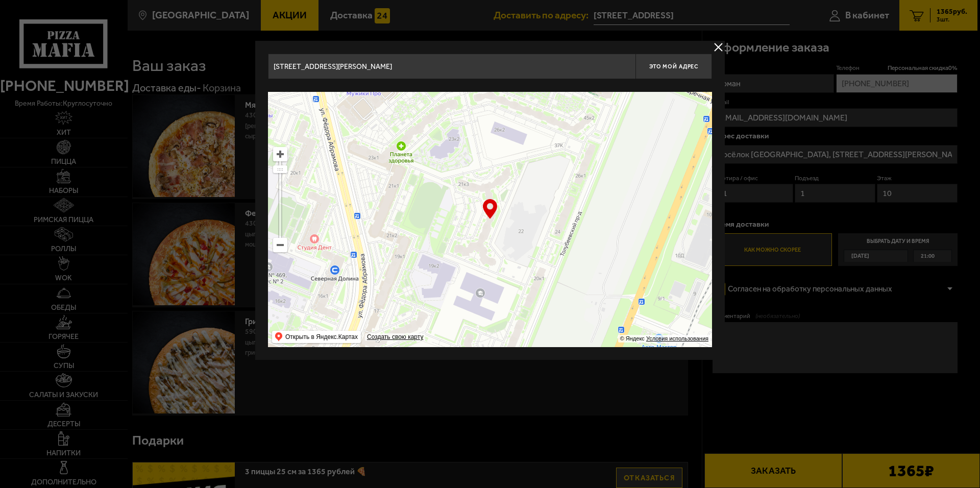
click at [719, 48] on button "delivery type" at bounding box center [718, 47] width 13 height 13
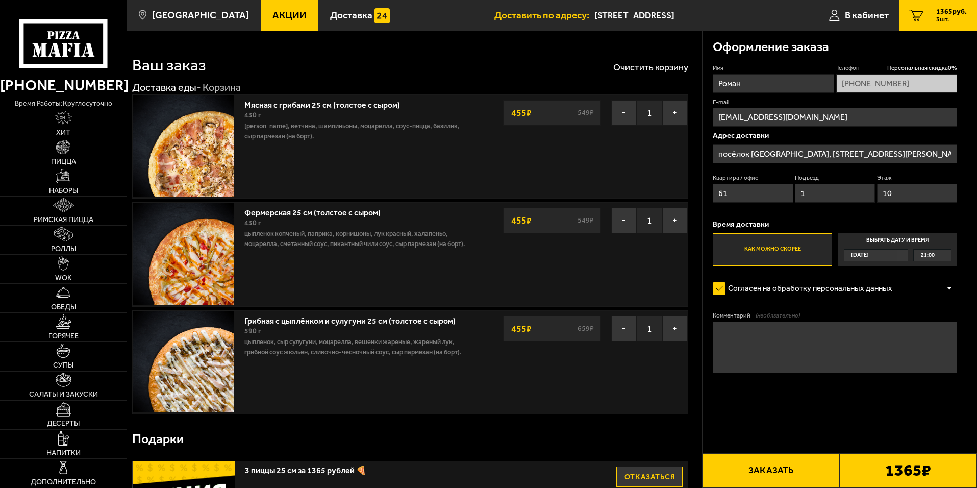
drag, startPoint x: 822, startPoint y: 192, endPoint x: 779, endPoint y: 194, distance: 42.9
click at [779, 194] on div "Квартира / офис 61 Подъезд 1 Этаж 10" at bounding box center [835, 191] width 244 height 34
type input "2"
drag, startPoint x: 722, startPoint y: 199, endPoint x: 713, endPoint y: 199, distance: 9.2
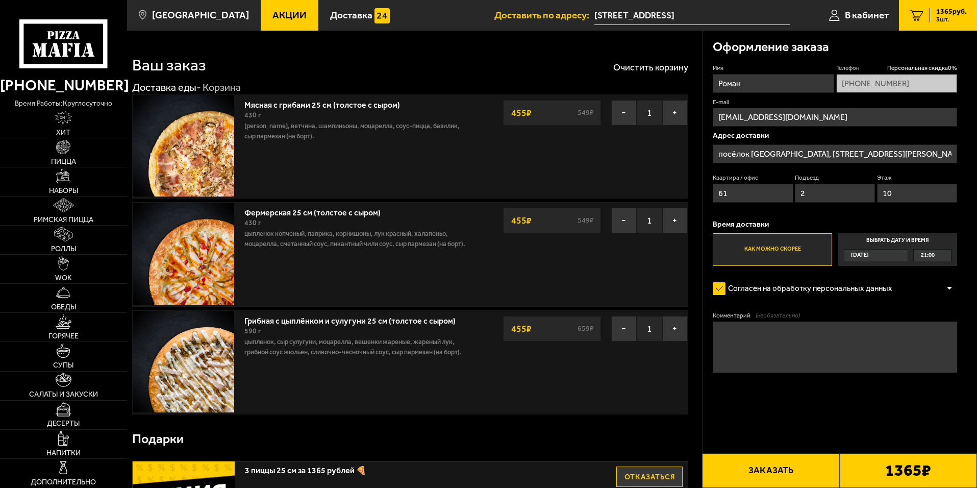
click at [713, 199] on input "61" at bounding box center [753, 193] width 80 height 19
type input "23"
drag, startPoint x: 902, startPoint y: 195, endPoint x: 859, endPoint y: 193, distance: 43.5
click at [859, 193] on div "Квартира / офис 23 Подъезд 2 Этаж 10" at bounding box center [835, 191] width 244 height 34
type input "23"
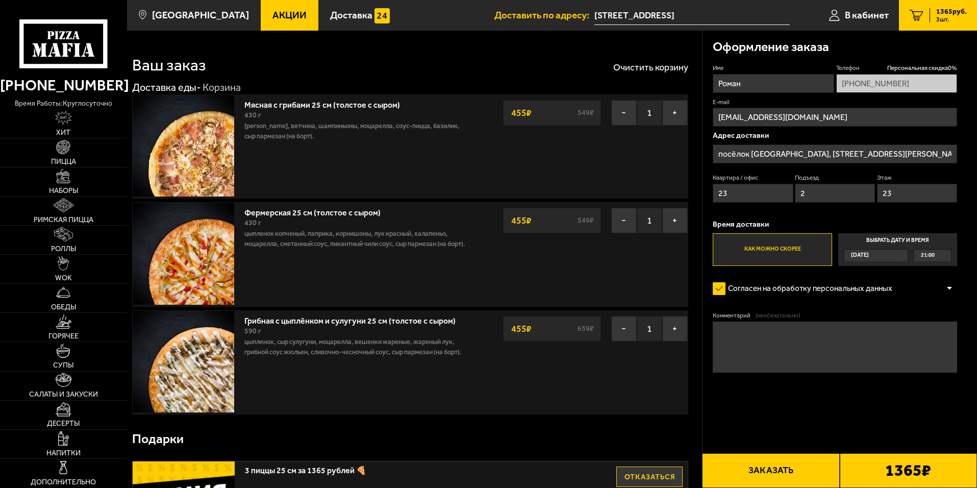
drag, startPoint x: 766, startPoint y: 195, endPoint x: 692, endPoint y: 194, distance: 74.0
click at [888, 258] on div "Сегодня" at bounding box center [872, 256] width 54 height 12
click at [0, 0] on input "Выбрать дату и время Сегодня 21:00" at bounding box center [0, 0] width 0 height 0
click at [815, 260] on label "Как можно скорее" at bounding box center [772, 249] width 119 height 33
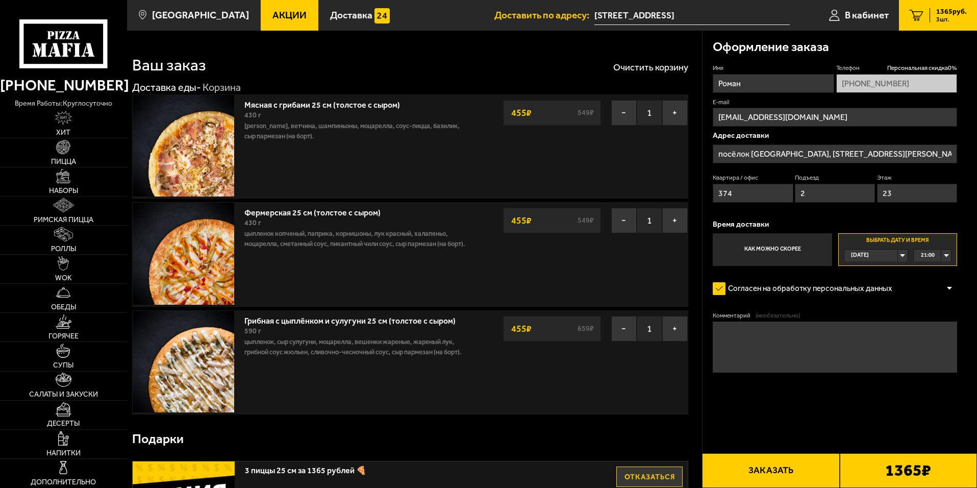
click at [0, 0] on input "Как можно скорее" at bounding box center [0, 0] width 0 height 0
click at [773, 201] on input "374" at bounding box center [753, 193] width 80 height 19
type input "375"
click at [800, 465] on button "Заказать" at bounding box center [770, 470] width 137 height 35
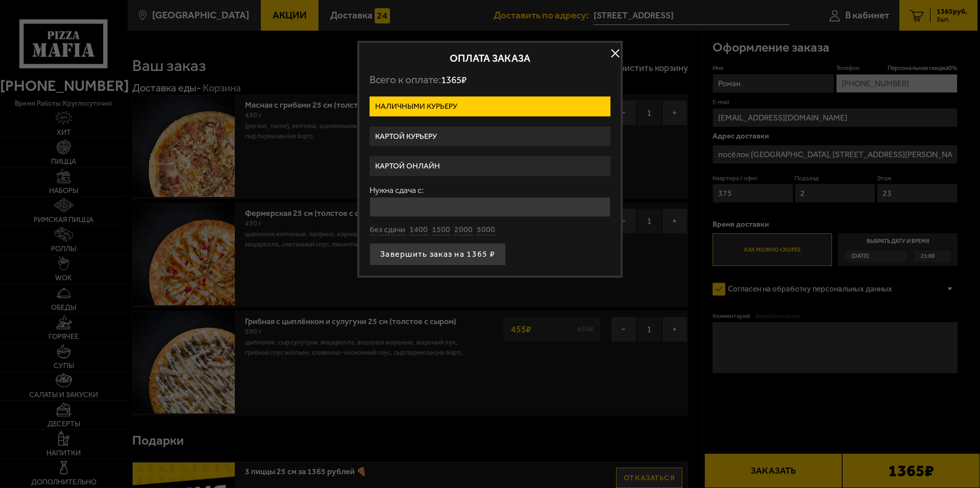
click at [418, 171] on label "Картой онлайн" at bounding box center [490, 166] width 241 height 20
click at [0, 0] on input "Картой онлайн" at bounding box center [0, 0] width 0 height 0
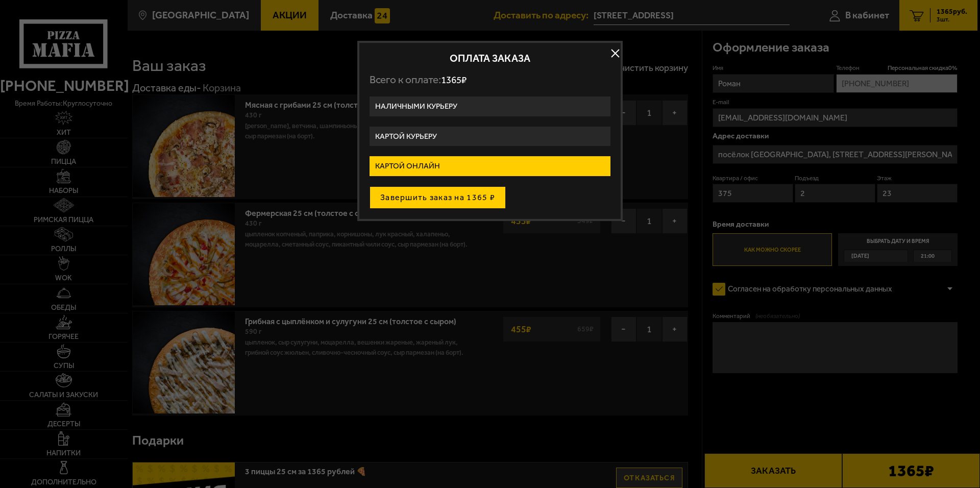
click at [435, 197] on button "Завершить заказ на 1365 ₽" at bounding box center [438, 197] width 136 height 22
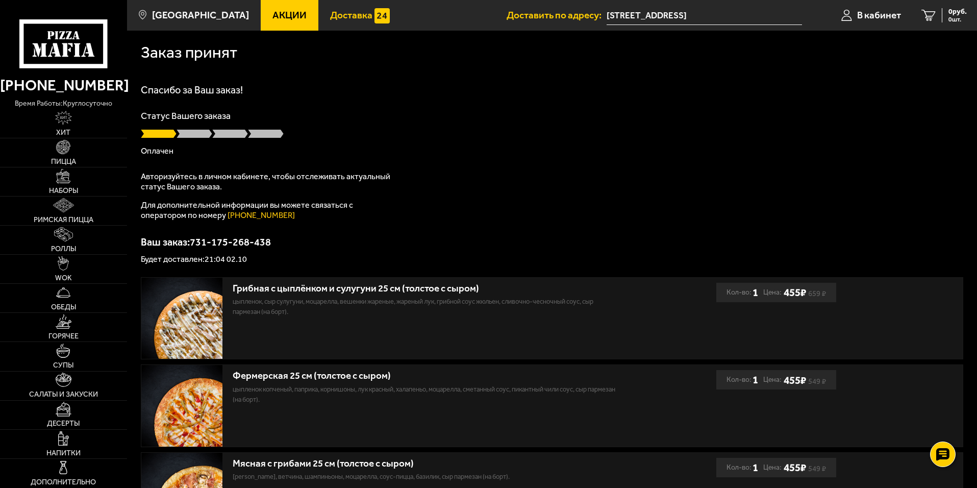
click at [330, 27] on link "Доставка" at bounding box center [359, 15] width 83 height 31
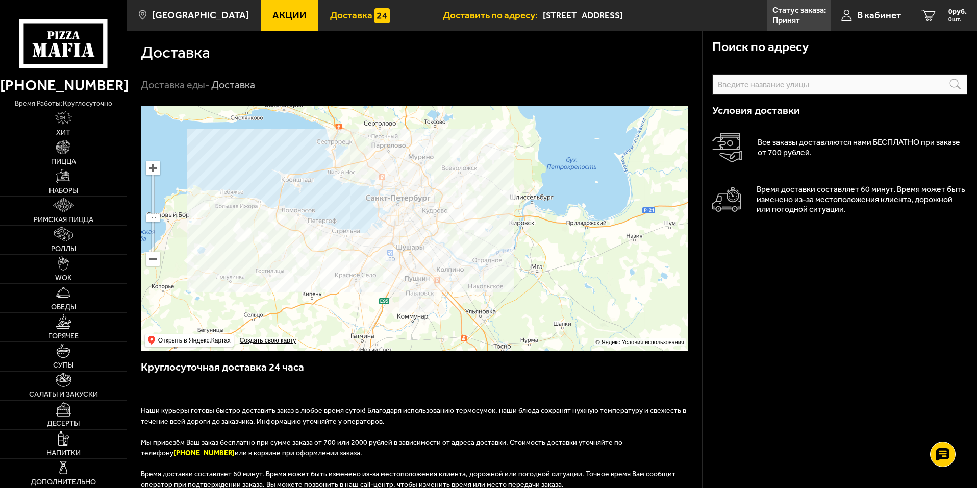
click at [278, 18] on span "Акции" at bounding box center [290, 15] width 34 height 10
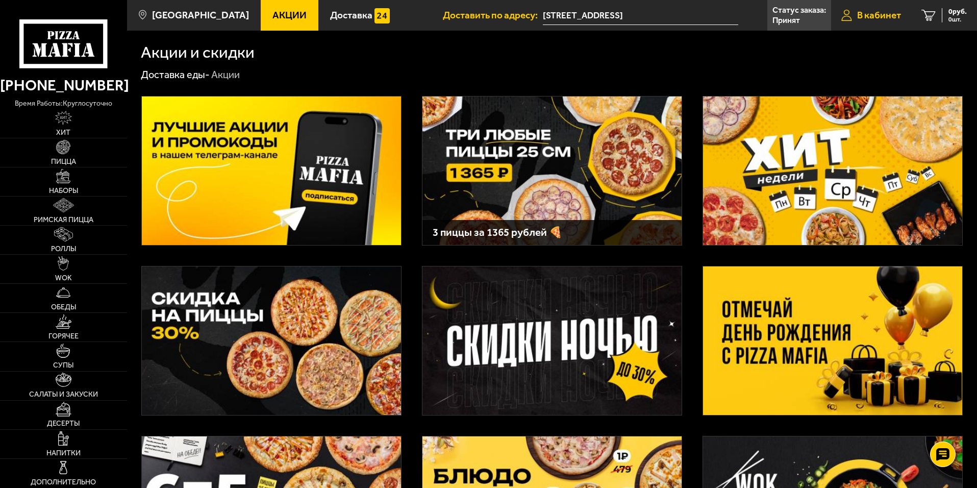
click at [887, 18] on span "В кабинет" at bounding box center [879, 15] width 44 height 10
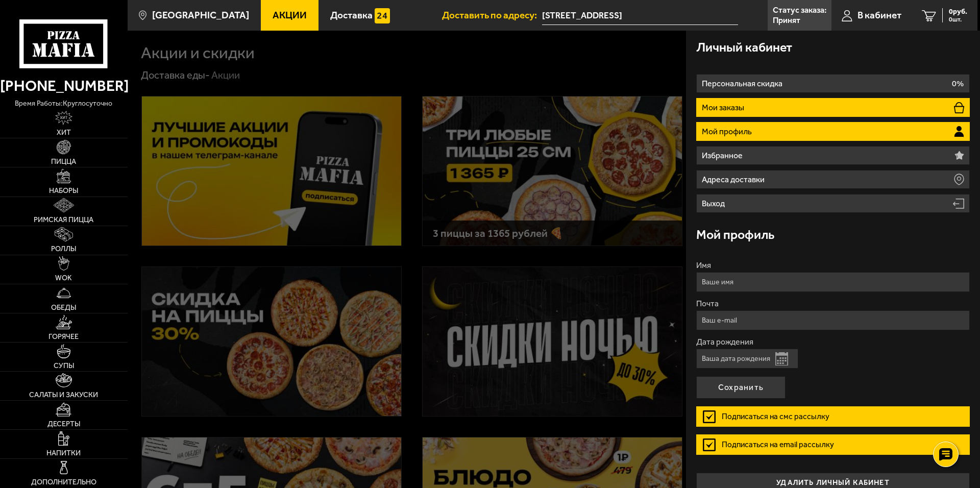
click at [744, 111] on p "Мои заказы" at bounding box center [724, 108] width 45 height 8
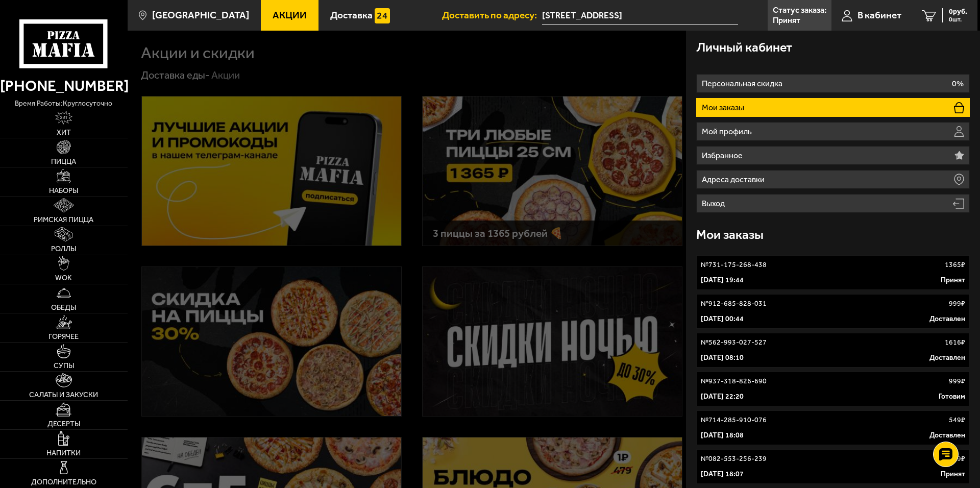
click at [793, 276] on div "[DATE] 19:44 Принят" at bounding box center [833, 280] width 264 height 10
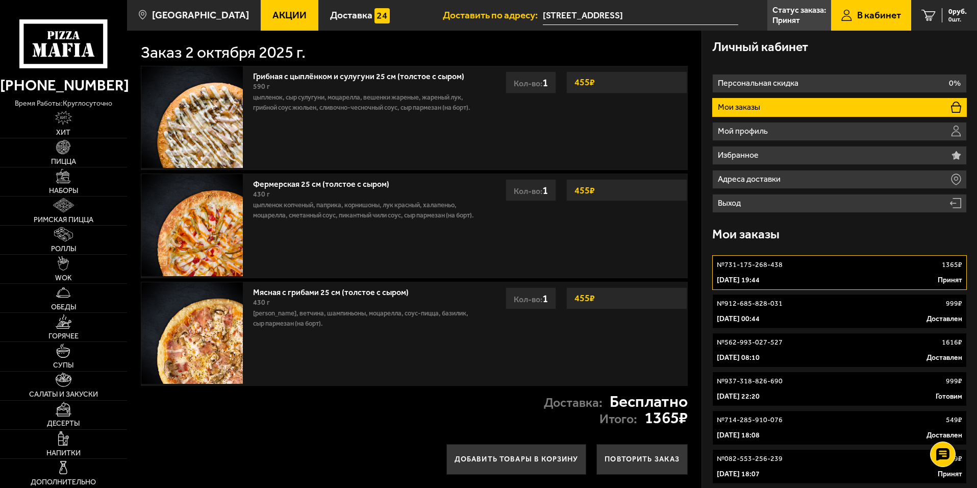
click at [809, 275] on div "[DATE] 19:44 Принят" at bounding box center [839, 280] width 245 height 10
click at [807, 9] on p "Статус заказа:" at bounding box center [800, 10] width 54 height 8
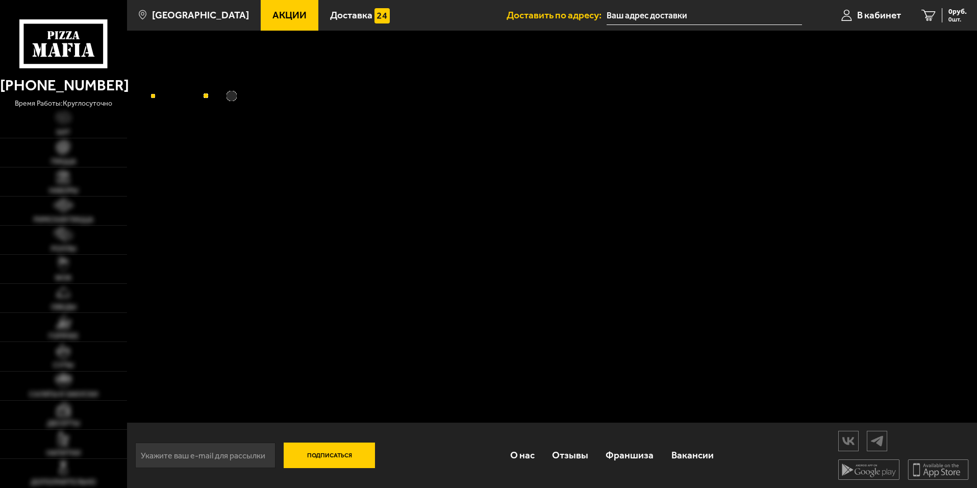
type input "[STREET_ADDRESS]"
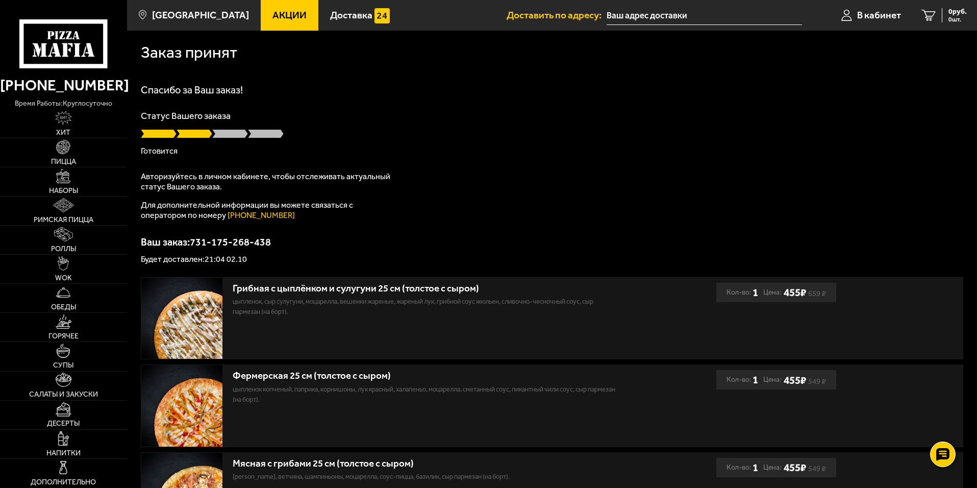
type input "[STREET_ADDRESS]"
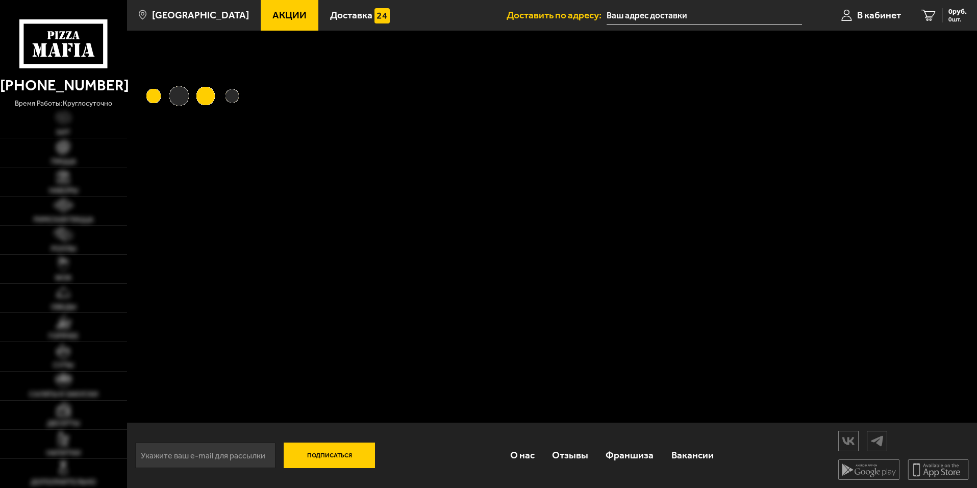
type input "[STREET_ADDRESS]"
